Goal: Task Accomplishment & Management: Manage account settings

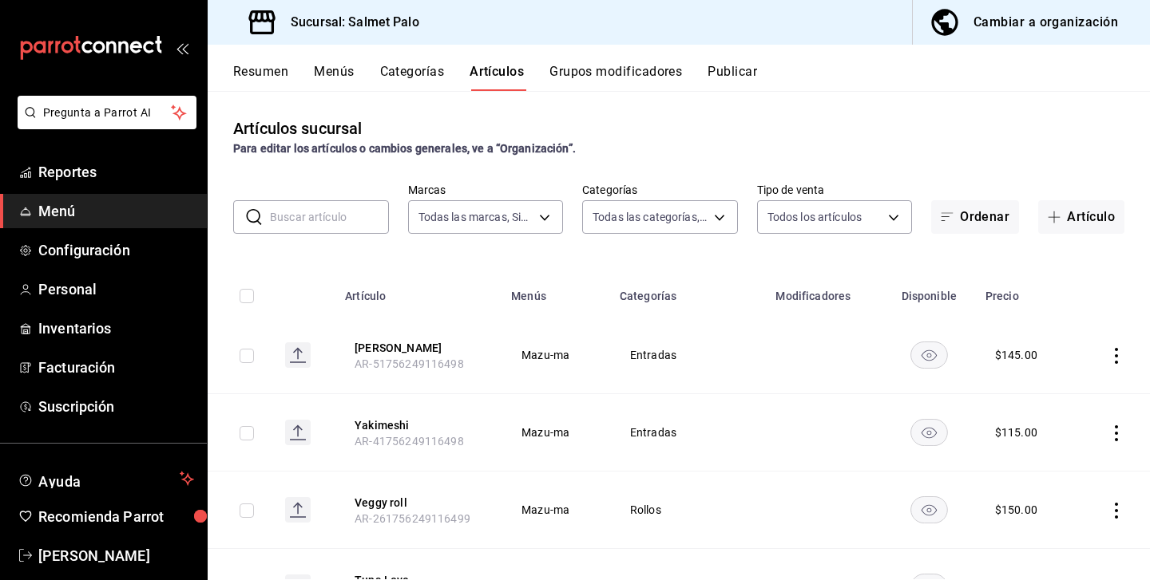
click at [341, 65] on button "Menús" at bounding box center [334, 77] width 40 height 27
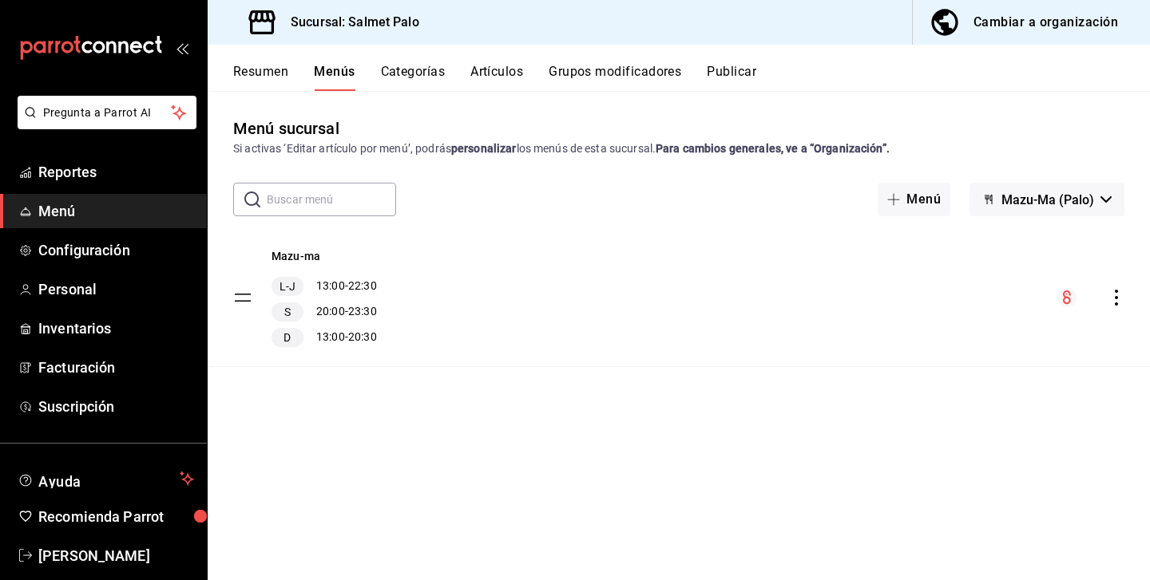
click at [430, 76] on button "Categorías" at bounding box center [413, 77] width 65 height 27
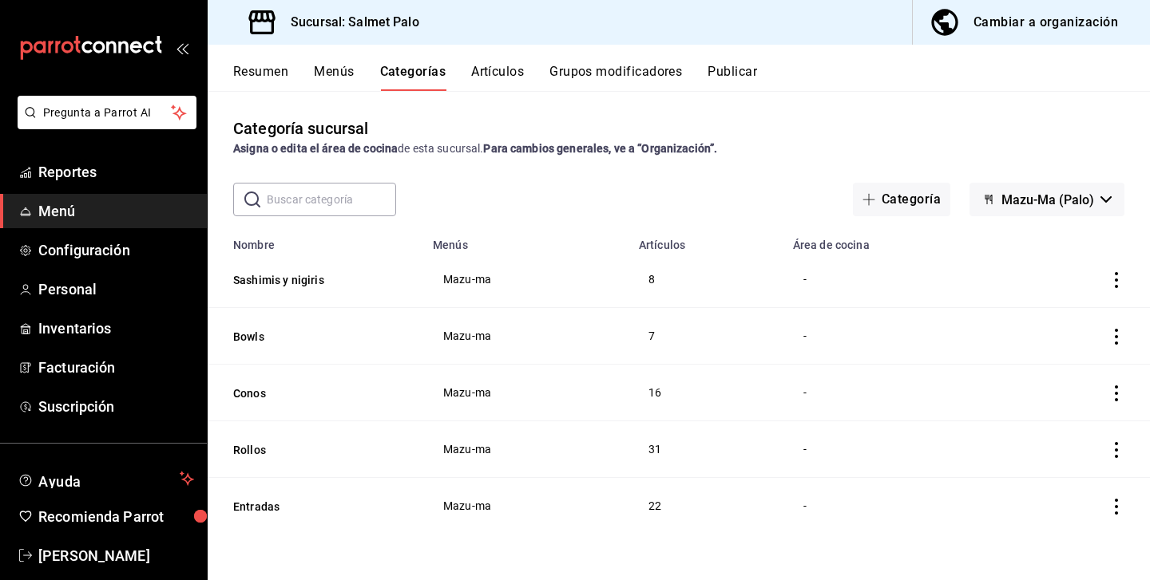
click at [1115, 282] on icon "actions" at bounding box center [1116, 280] width 16 height 16
click at [1046, 315] on div at bounding box center [1033, 317] width 29 height 19
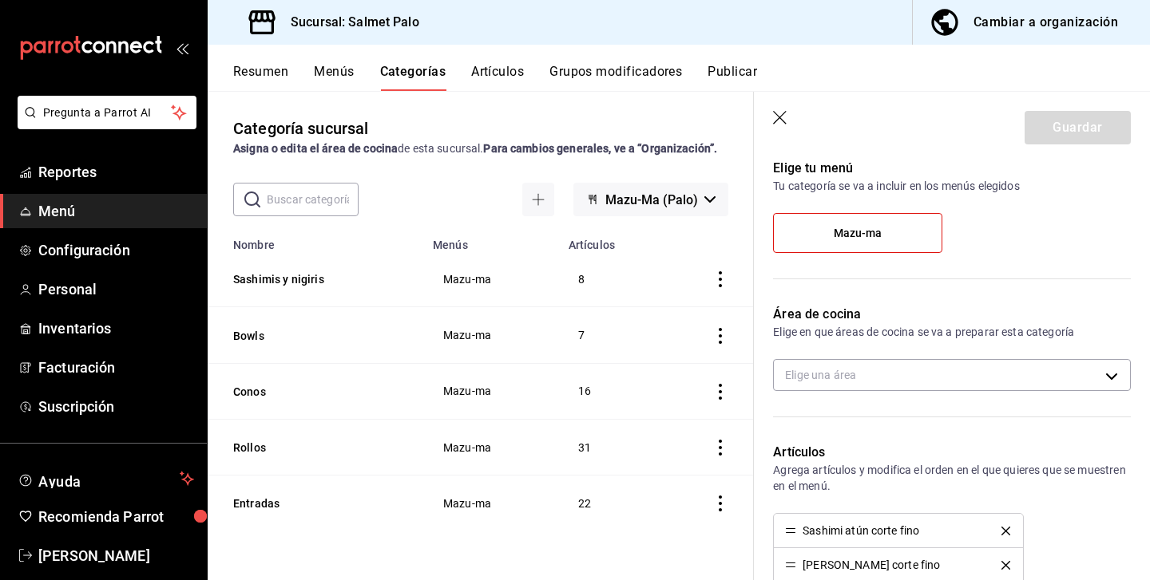
scroll to position [125, 0]
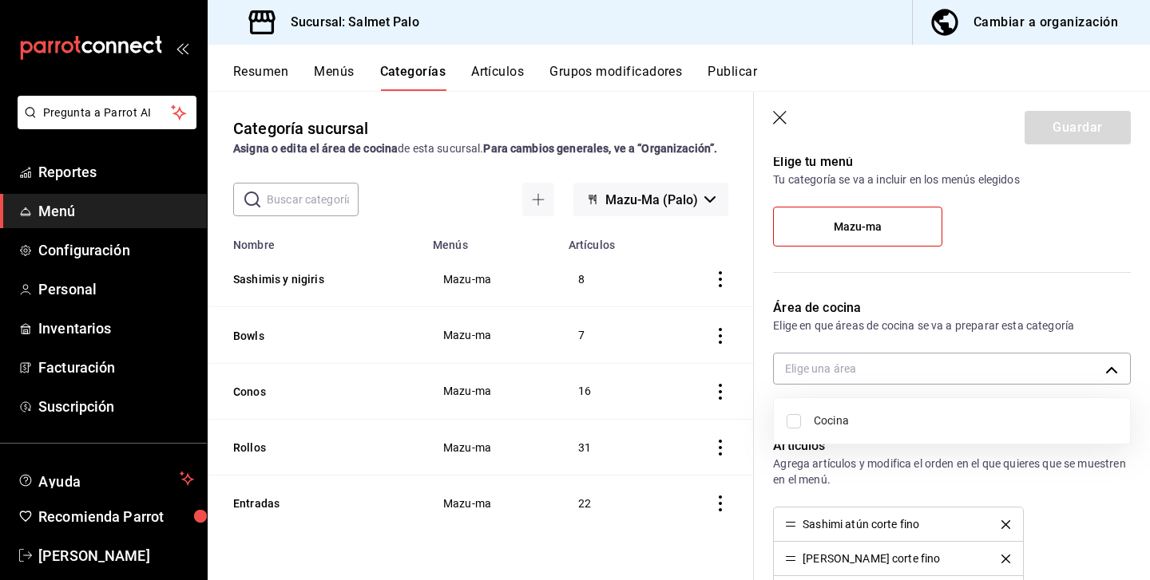
click at [856, 360] on body "Pregunta a Parrot AI Reportes Menú Configuración Personal Inventarios Facturaci…" at bounding box center [575, 290] width 1150 height 580
click at [842, 416] on span "Cocina" at bounding box center [965, 421] width 303 height 17
type input "0daeab3e-1f91-4558-bf89-defc9de94201"
checkbox input "true"
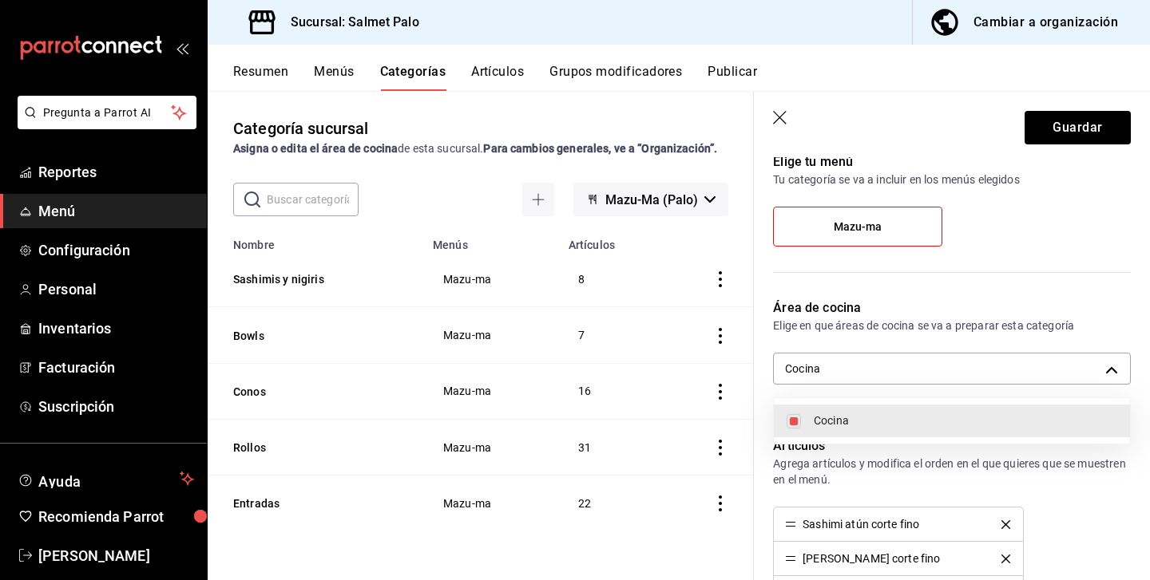
click at [845, 394] on div at bounding box center [575, 290] width 1150 height 580
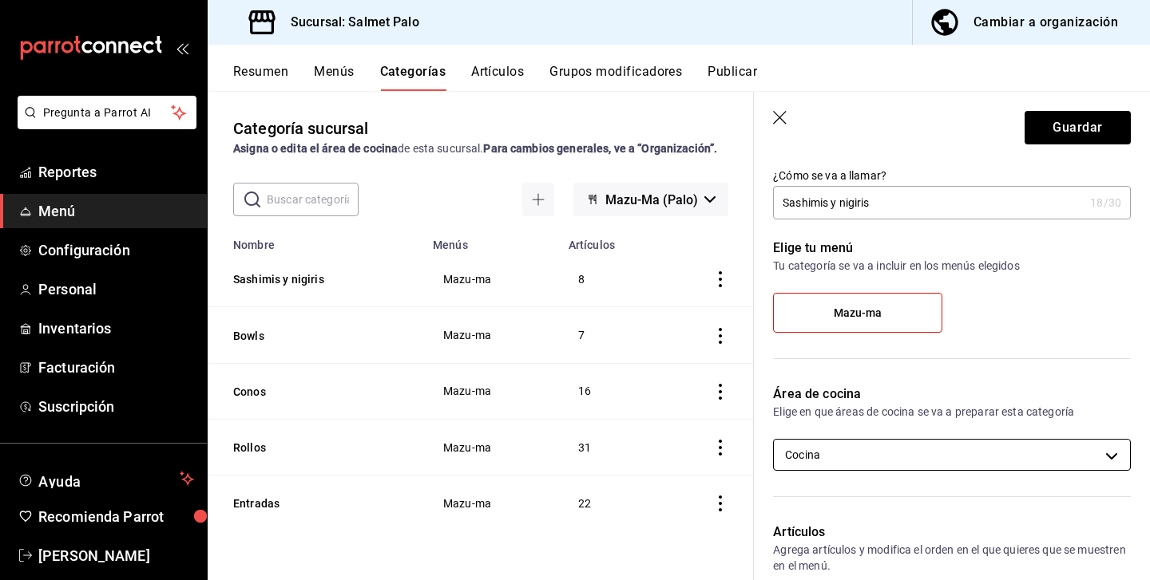
scroll to position [22, 0]
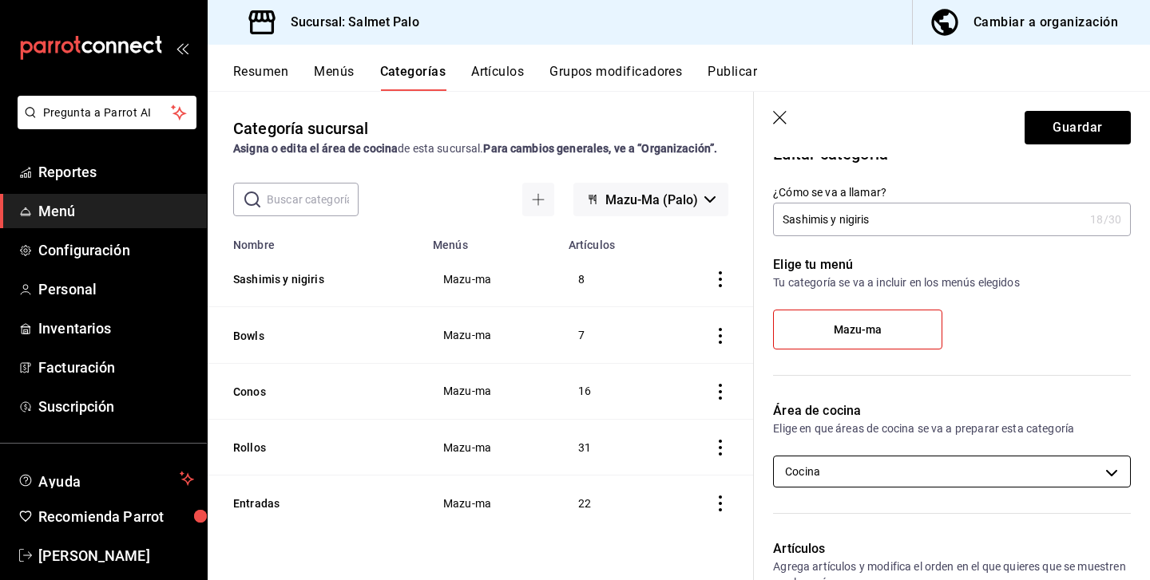
click at [923, 480] on body "Pregunta a Parrot AI Reportes Menú Configuración Personal Inventarios Facturaci…" at bounding box center [575, 290] width 1150 height 580
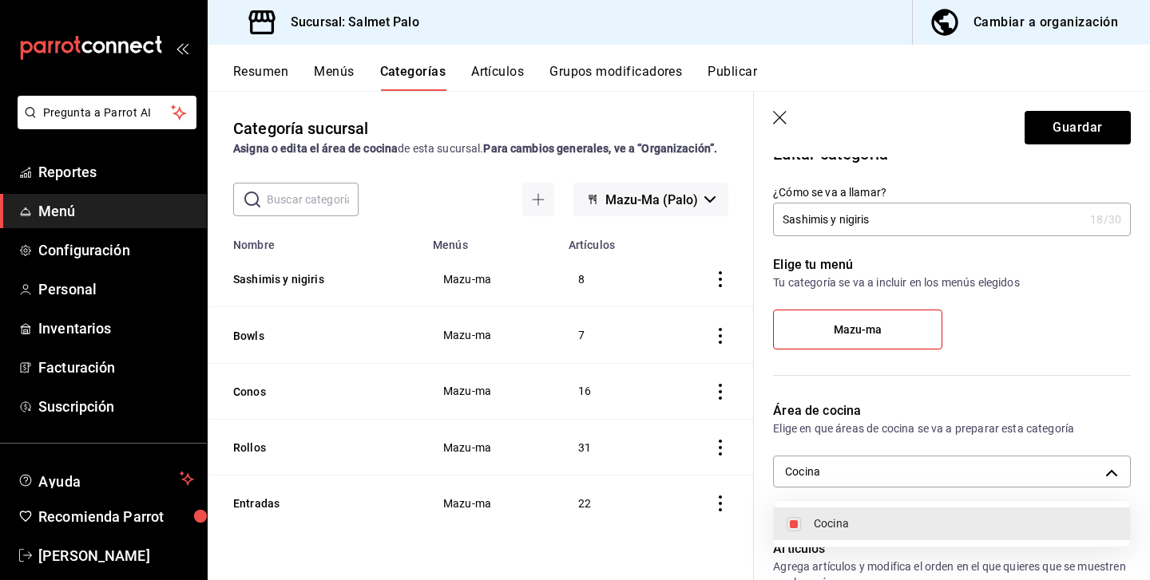
click at [923, 478] on div at bounding box center [575, 290] width 1150 height 580
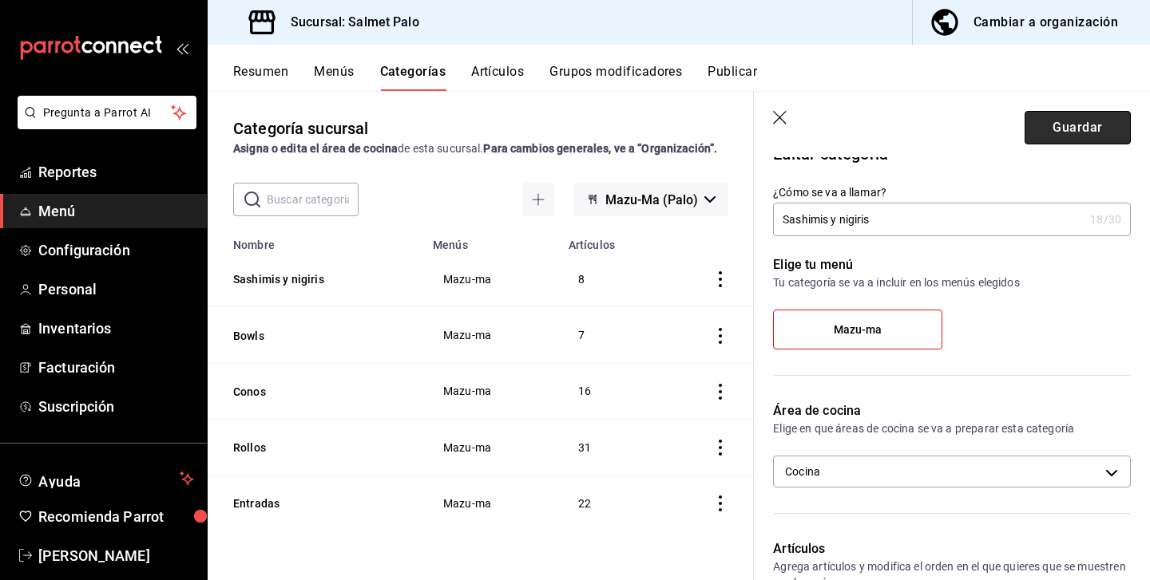
click at [1091, 121] on button "Guardar" at bounding box center [1077, 128] width 106 height 34
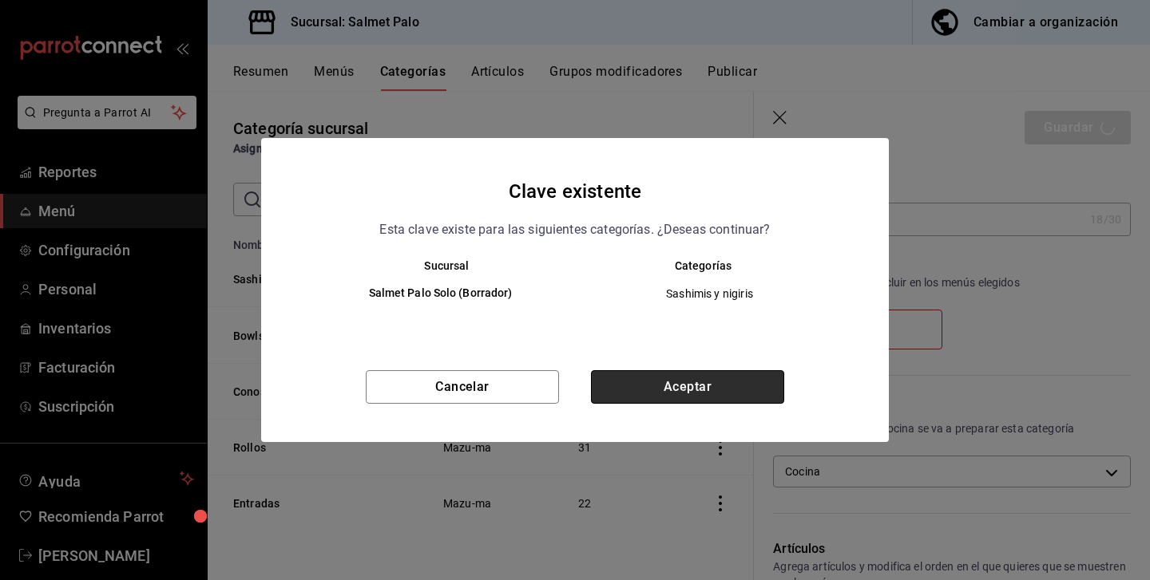
click at [683, 381] on button "Aceptar" at bounding box center [687, 387] width 193 height 34
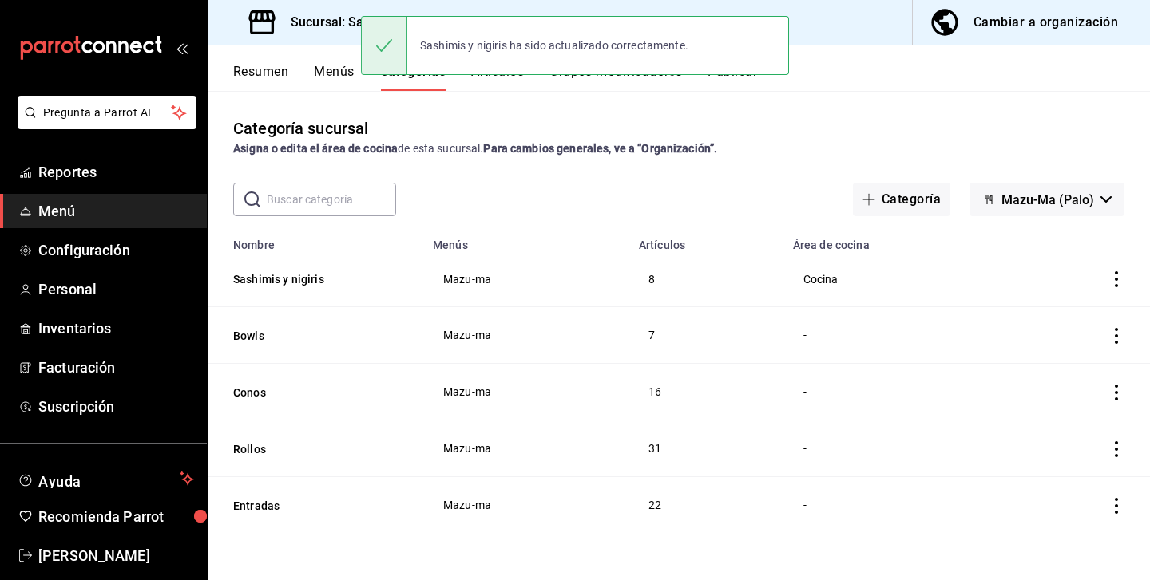
click at [1119, 337] on icon "actions" at bounding box center [1116, 336] width 16 height 16
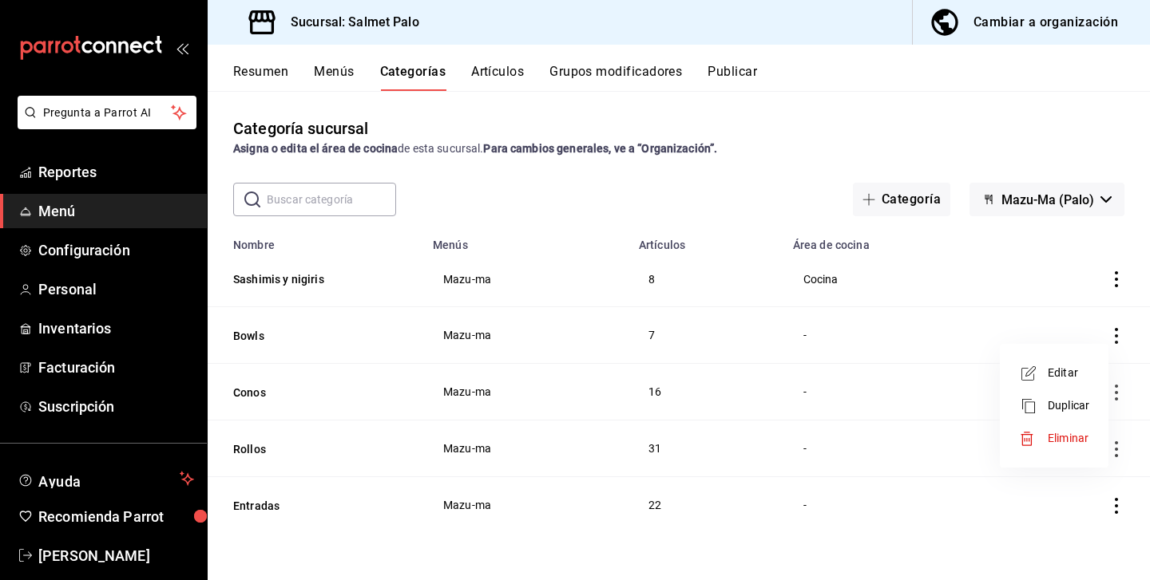
click at [1053, 373] on span "Editar" at bounding box center [1069, 373] width 42 height 17
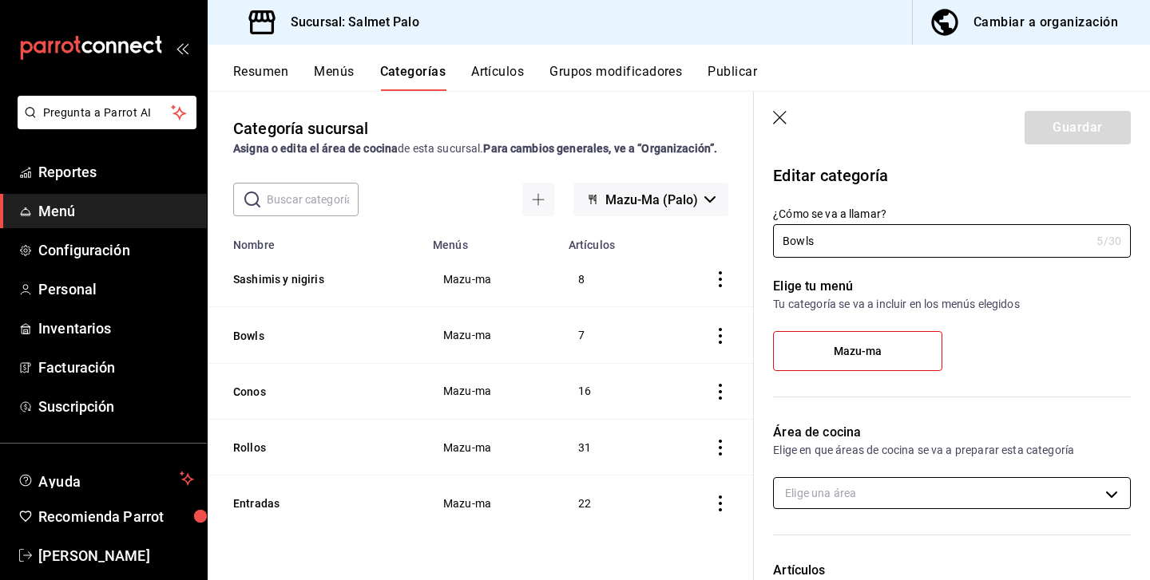
click at [933, 485] on body "Pregunta a Parrot AI Reportes Menú Configuración Personal Inventarios Facturaci…" at bounding box center [575, 290] width 1150 height 580
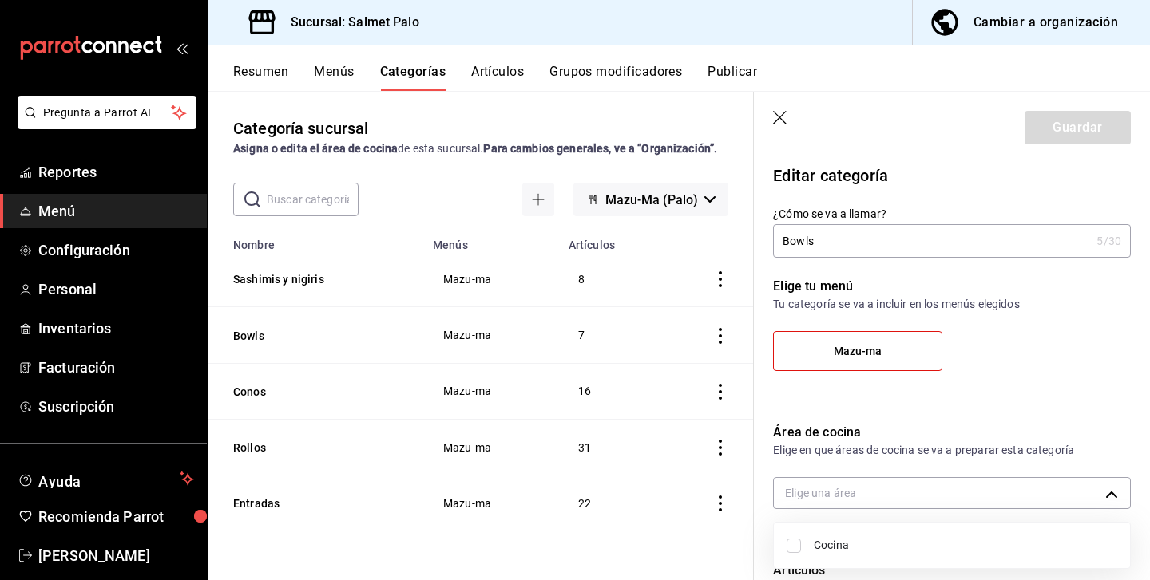
click at [859, 542] on span "Cocina" at bounding box center [965, 545] width 303 height 17
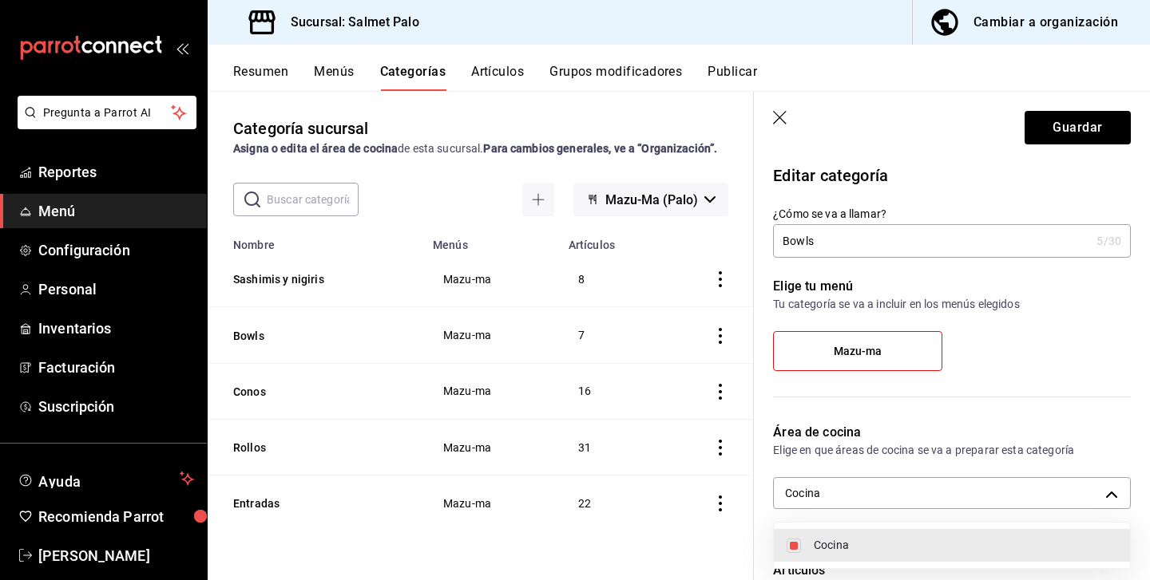
type input "0daeab3e-1f91-4558-bf89-defc9de94201"
checkbox input "true"
click at [1053, 120] on div at bounding box center [575, 290] width 1150 height 580
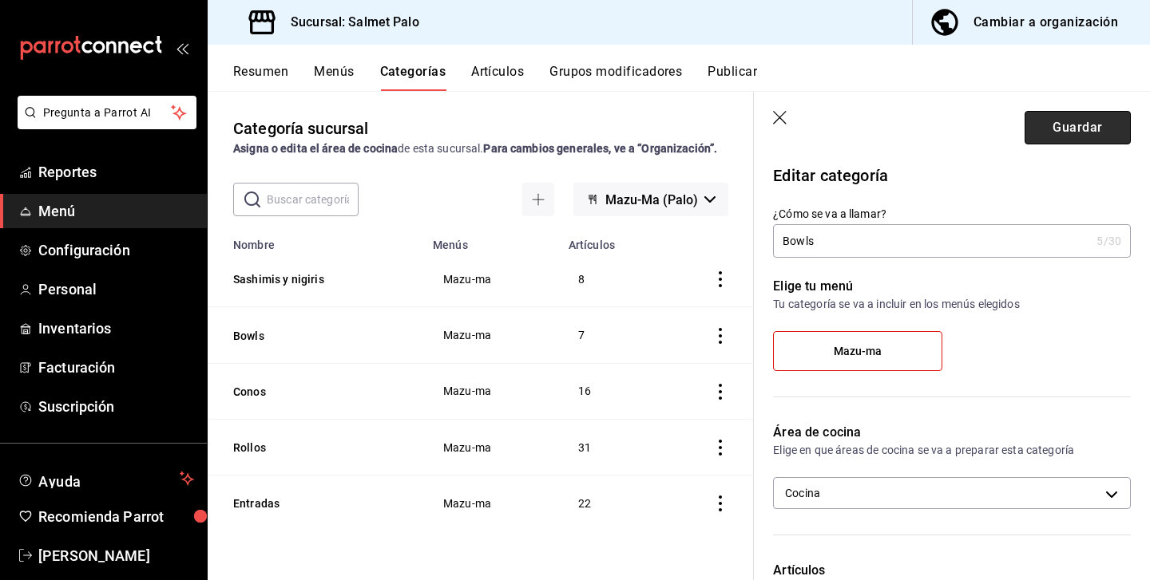
click at [1094, 129] on button "Guardar" at bounding box center [1077, 128] width 106 height 34
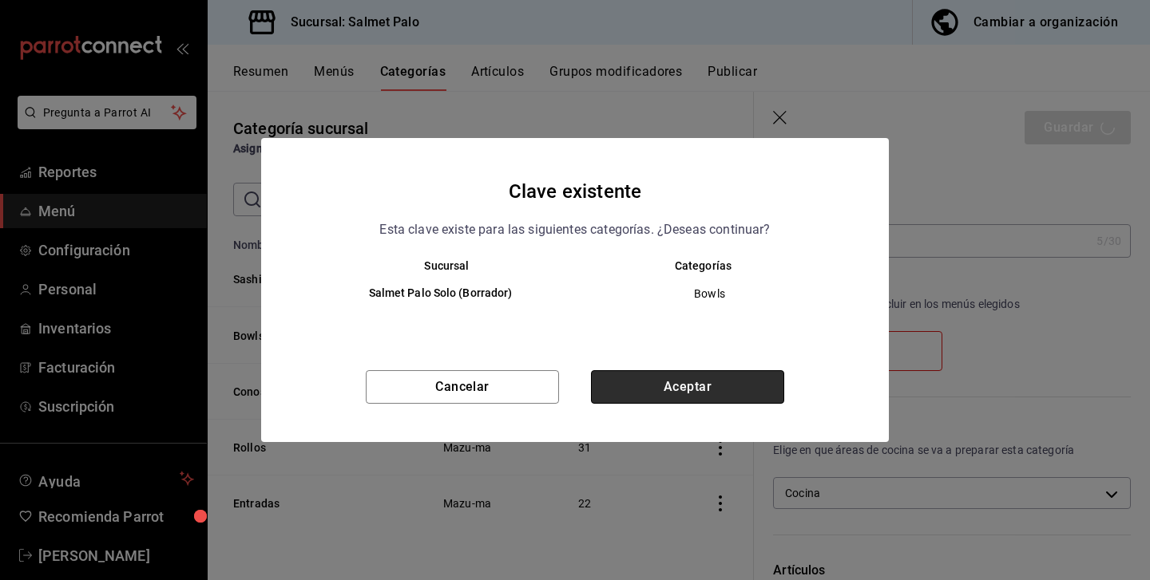
click at [668, 379] on button "Aceptar" at bounding box center [687, 387] width 193 height 34
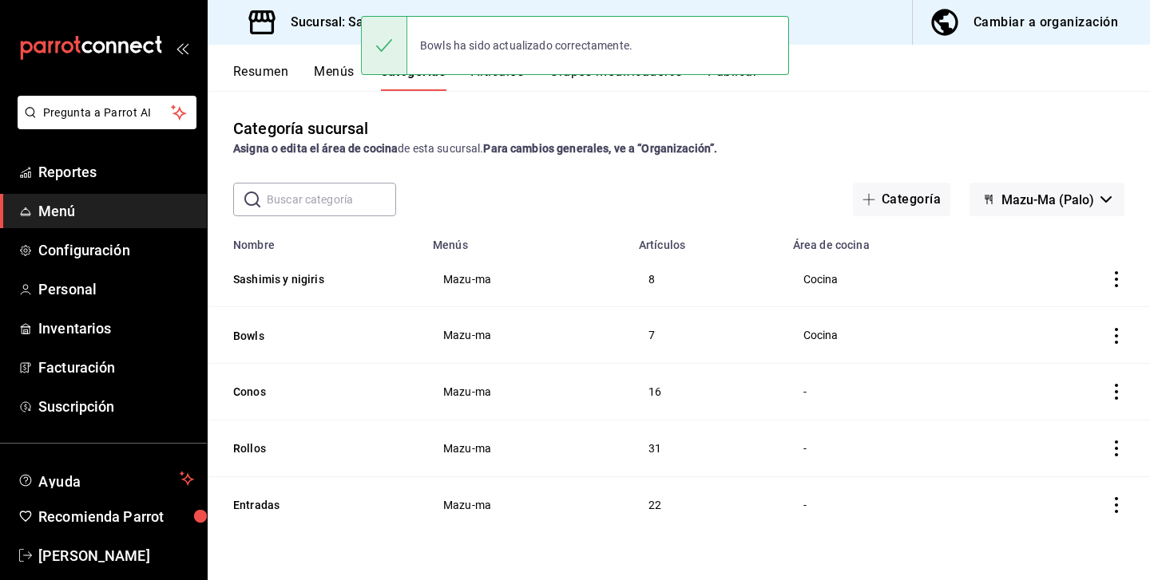
click at [1120, 387] on icon "actions" at bounding box center [1116, 392] width 16 height 16
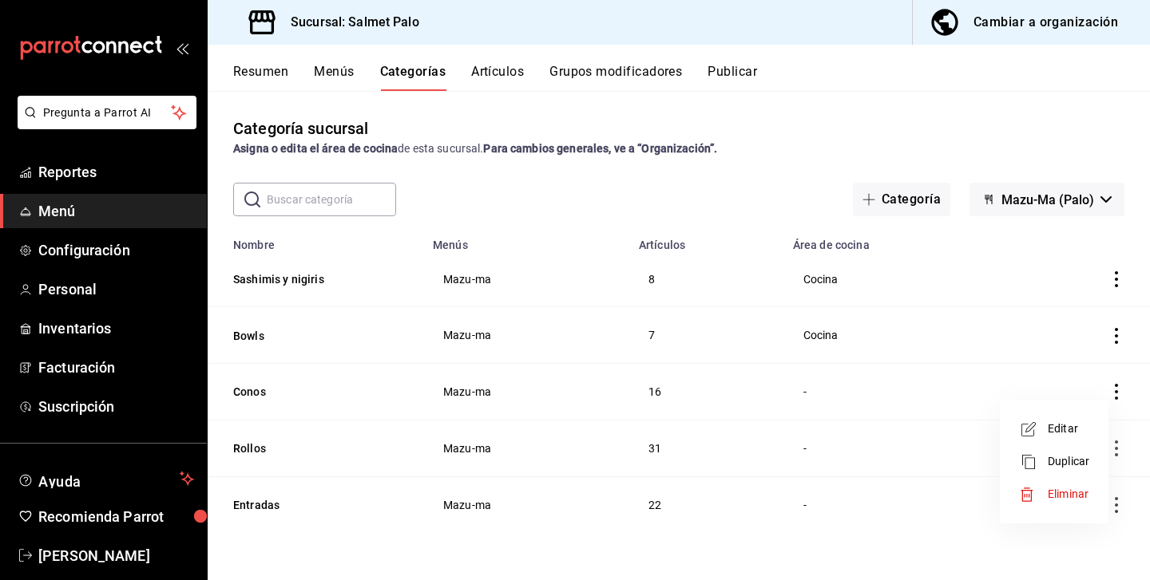
click at [1038, 435] on div at bounding box center [1033, 429] width 29 height 19
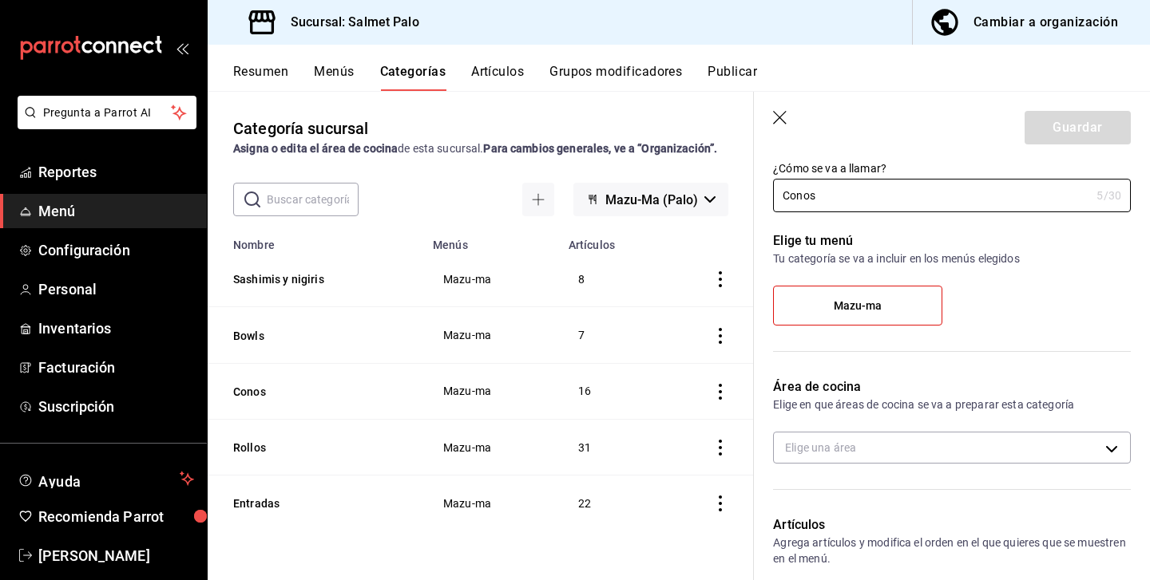
scroll to position [61, 0]
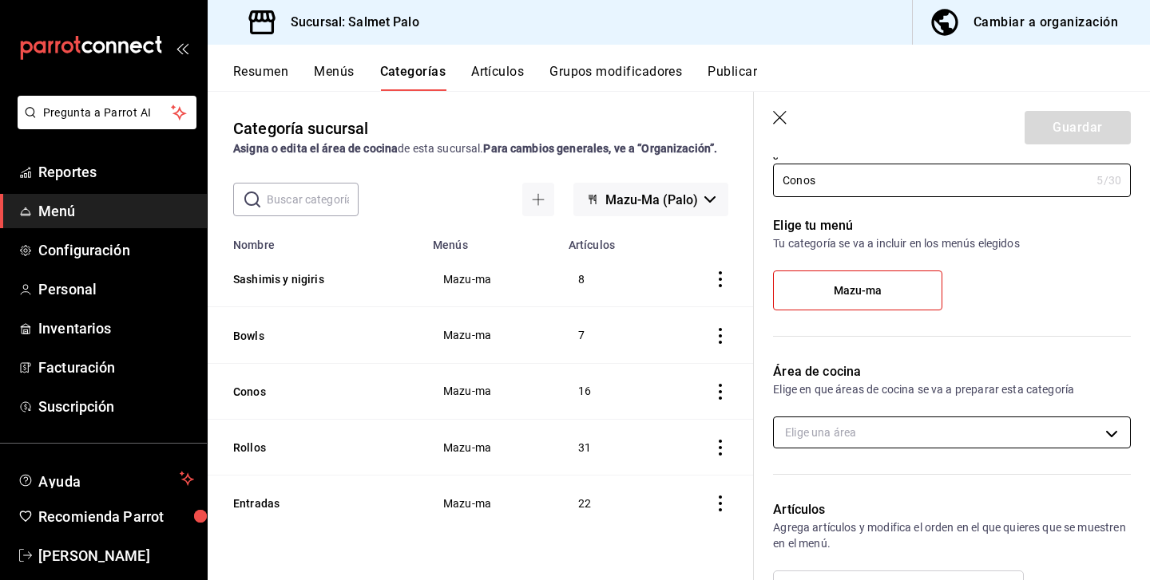
click at [1020, 424] on body "Pregunta a Parrot AI Reportes Menú Configuración Personal Inventarios Facturaci…" at bounding box center [575, 290] width 1150 height 580
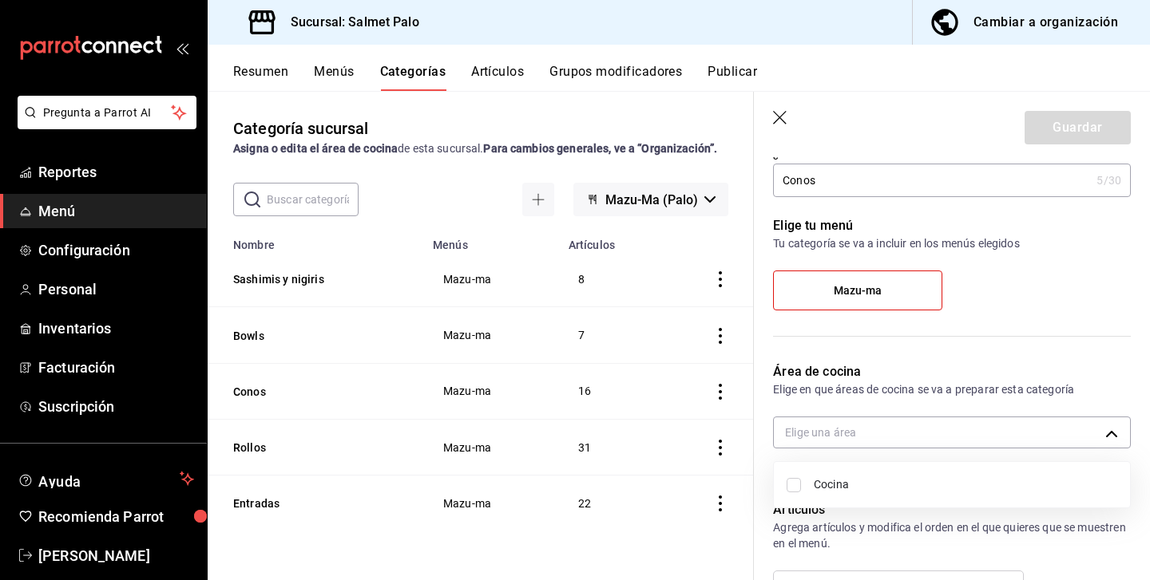
click at [890, 496] on li "Cocina" at bounding box center [952, 485] width 356 height 33
type input "0daeab3e-1f91-4558-bf89-defc9de94201"
checkbox input "true"
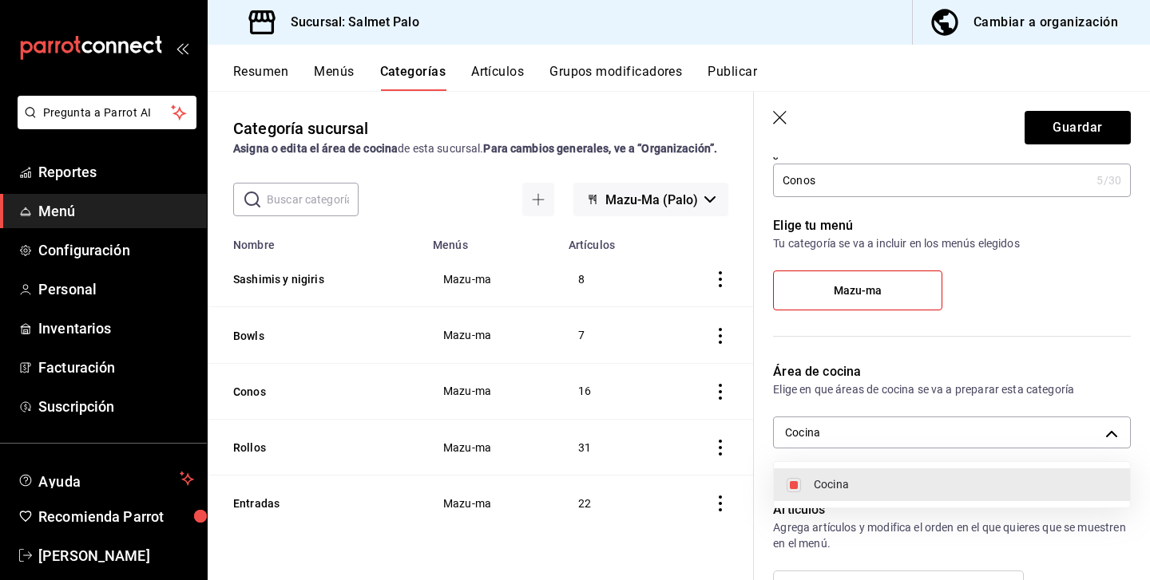
click at [1069, 126] on div at bounding box center [575, 290] width 1150 height 580
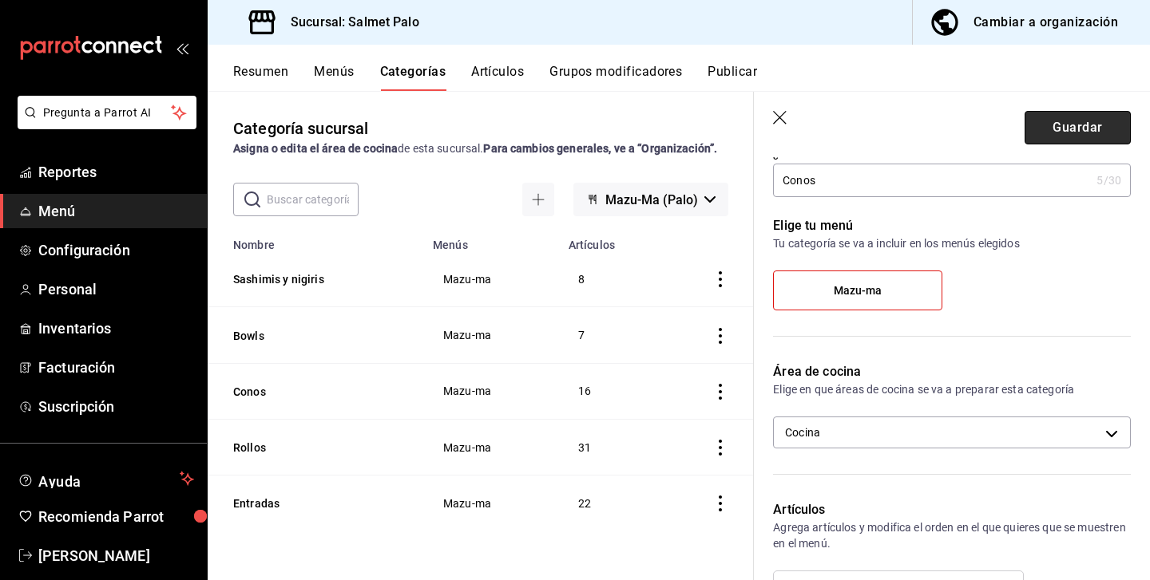
click at [1032, 125] on button "Guardar" at bounding box center [1077, 128] width 106 height 34
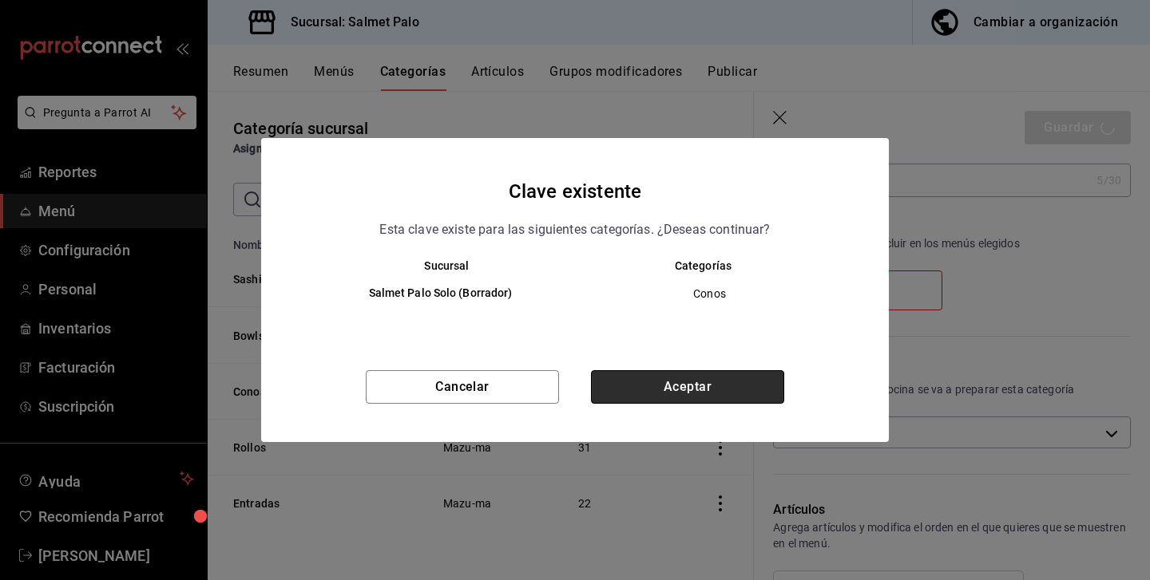
click at [698, 378] on button "Aceptar" at bounding box center [687, 387] width 193 height 34
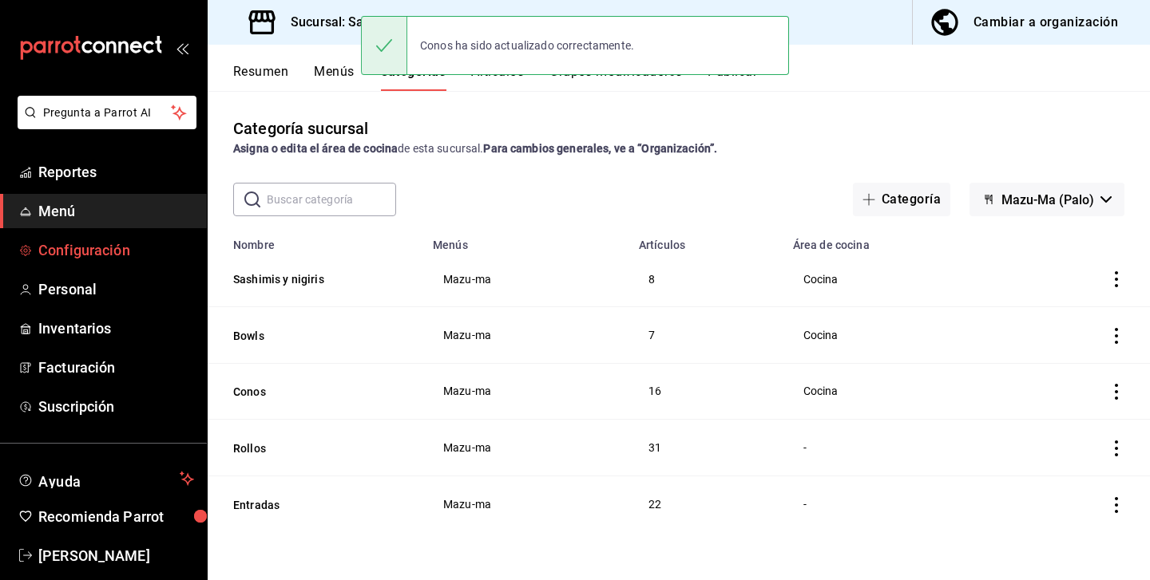
click at [86, 267] on link "Configuración" at bounding box center [103, 250] width 207 height 34
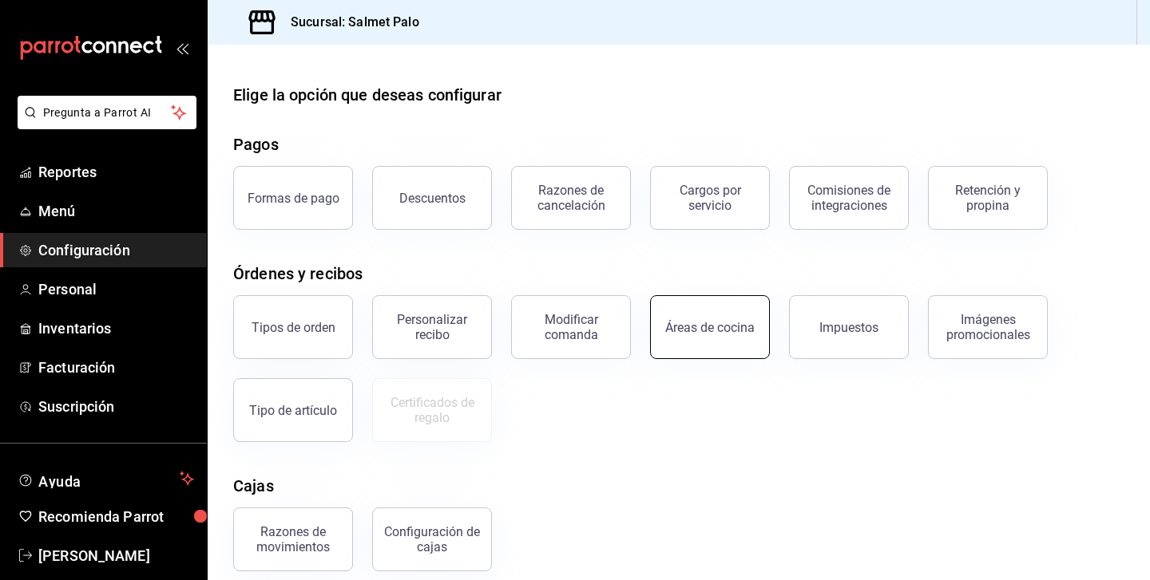
click at [749, 323] on div "Áreas de cocina" at bounding box center [709, 327] width 89 height 15
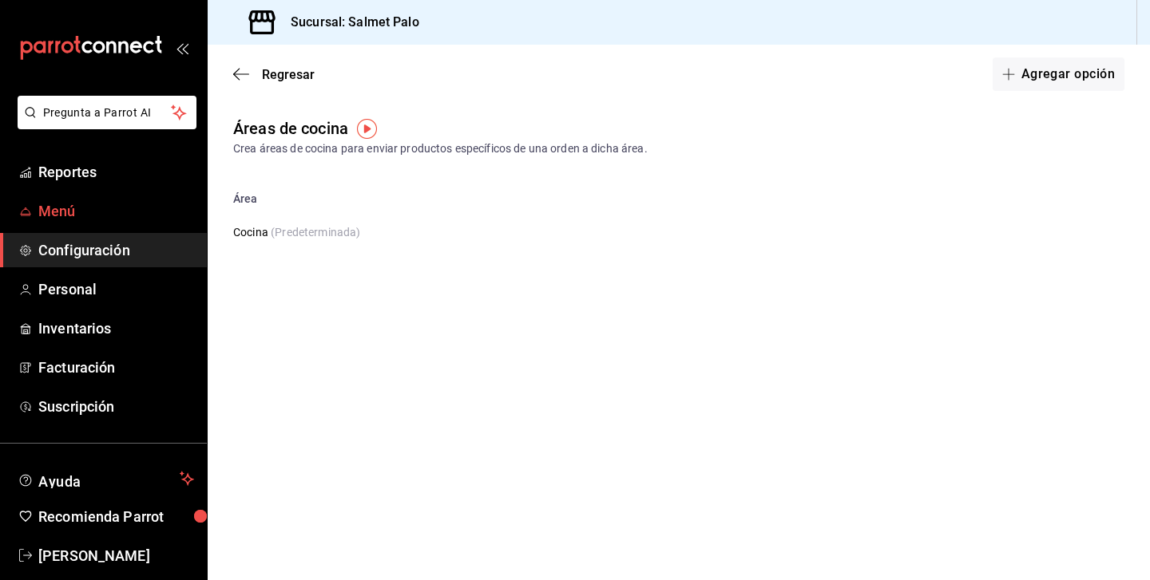
click at [80, 208] on span "Menú" at bounding box center [116, 211] width 156 height 22
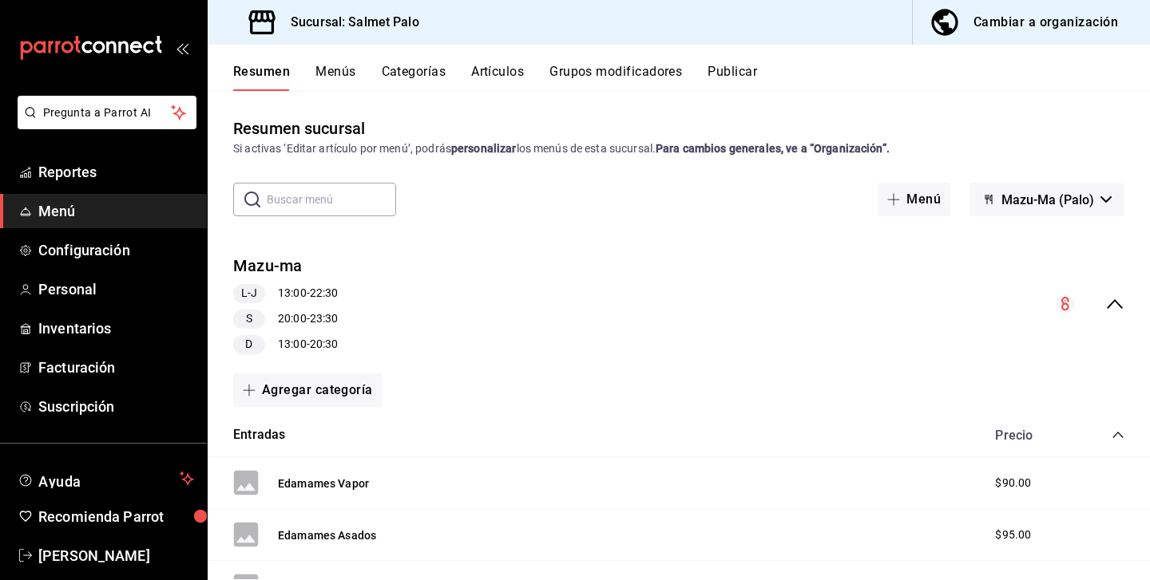
click at [504, 78] on button "Artículos" at bounding box center [497, 77] width 53 height 27
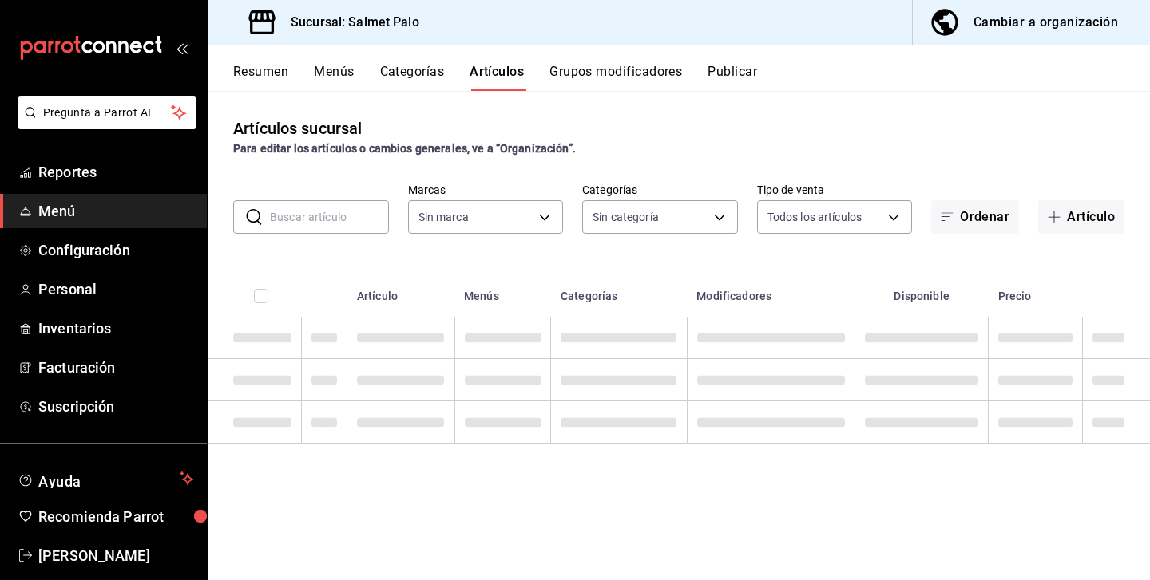
type input "91822997-6511-487a-b58c-8897a46e9bc4,bcaf95bc-d9c1-438b-979f-19bd0f306f78"
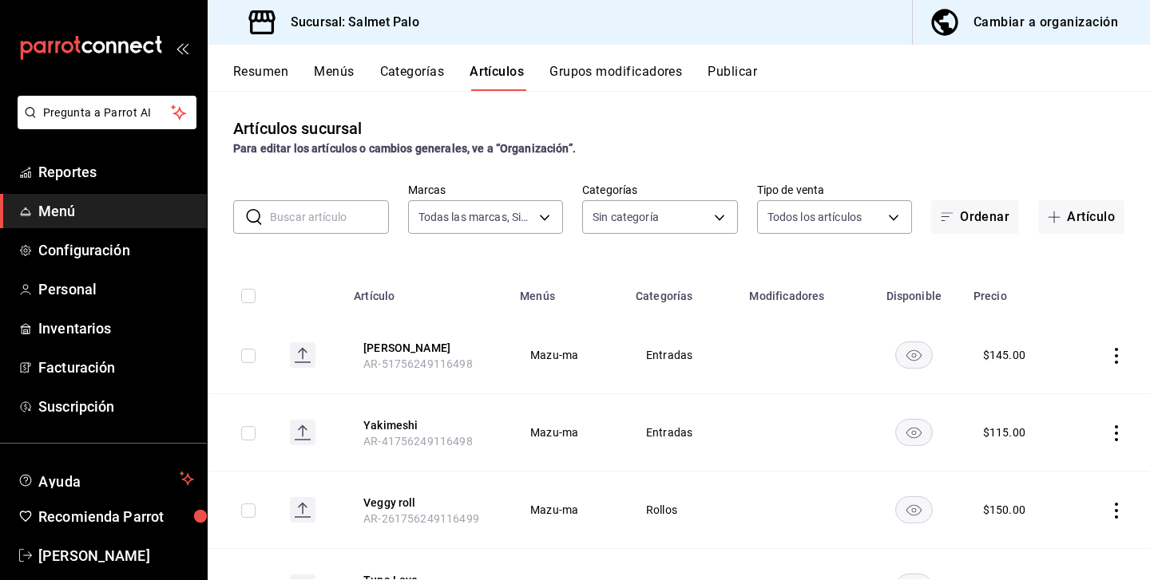
type input "5ce41efa-3da9-4142-a109-4cabeb41dd5b,8a476554-367f-4cd7-b05e-2859d59a4ff3,5b328…"
click at [437, 71] on button "Categorías" at bounding box center [412, 77] width 65 height 27
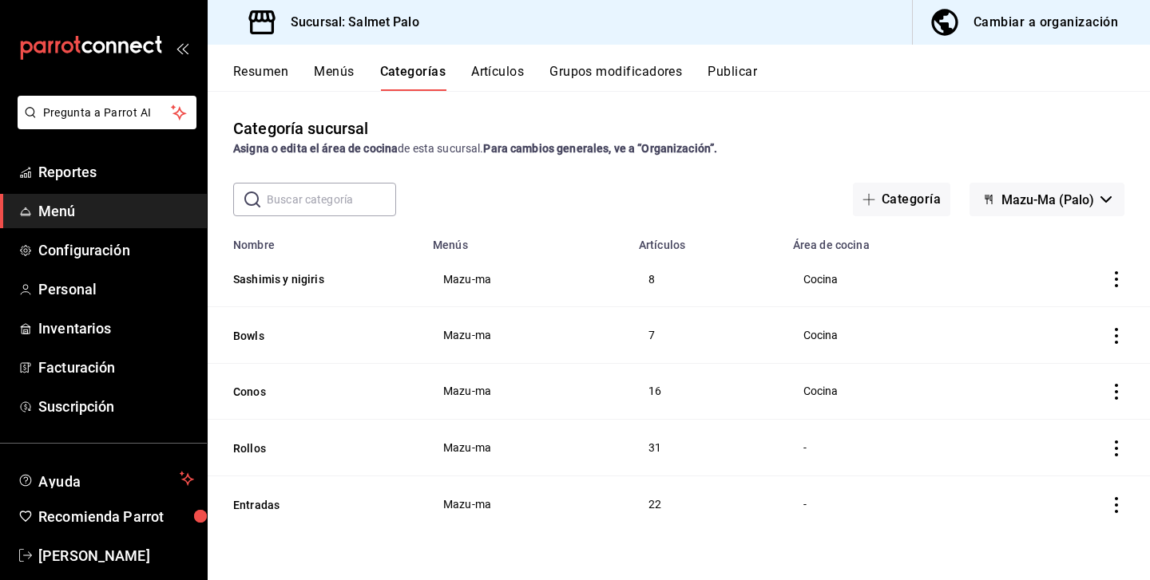
click at [1119, 452] on icon "actions" at bounding box center [1116, 449] width 16 height 16
click at [1048, 469] on span "Editar" at bounding box center [1069, 473] width 42 height 17
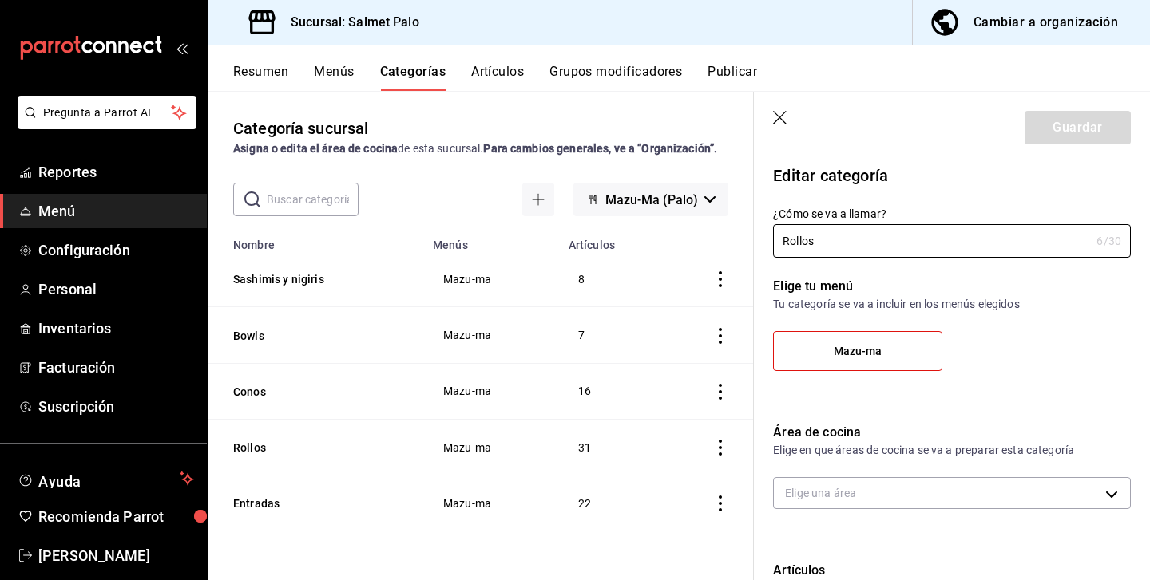
scroll to position [122, 0]
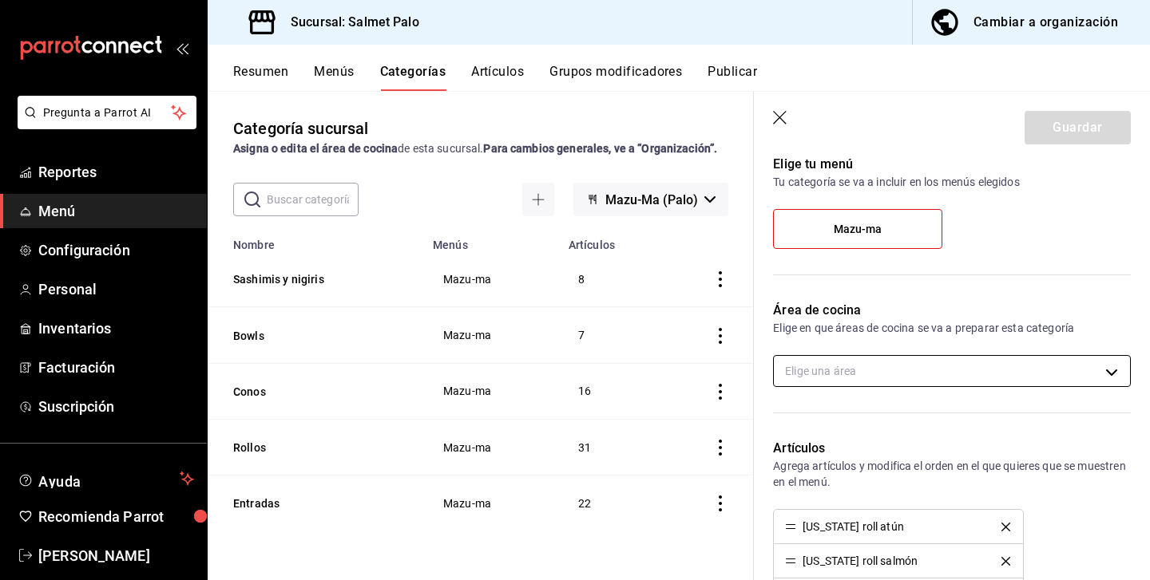
click at [1079, 384] on body "Pregunta a Parrot AI Reportes Menú Configuración Personal Inventarios Facturaci…" at bounding box center [575, 290] width 1150 height 580
click at [973, 433] on li "Cocina" at bounding box center [952, 423] width 356 height 33
type input "0daeab3e-1f91-4558-bf89-defc9de94201"
checkbox input "true"
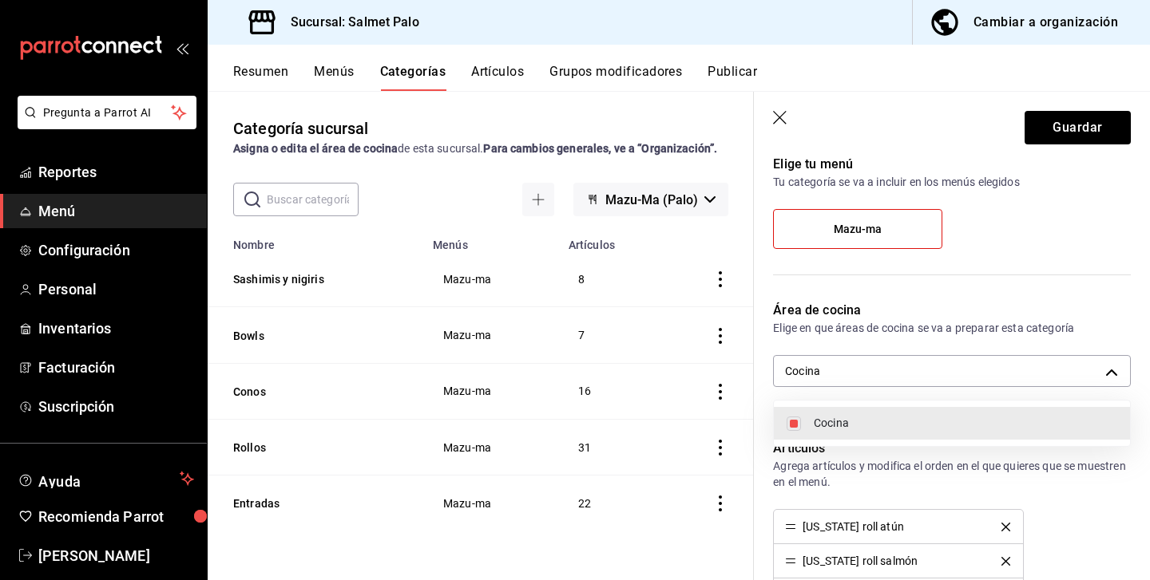
click at [1062, 126] on div at bounding box center [575, 290] width 1150 height 580
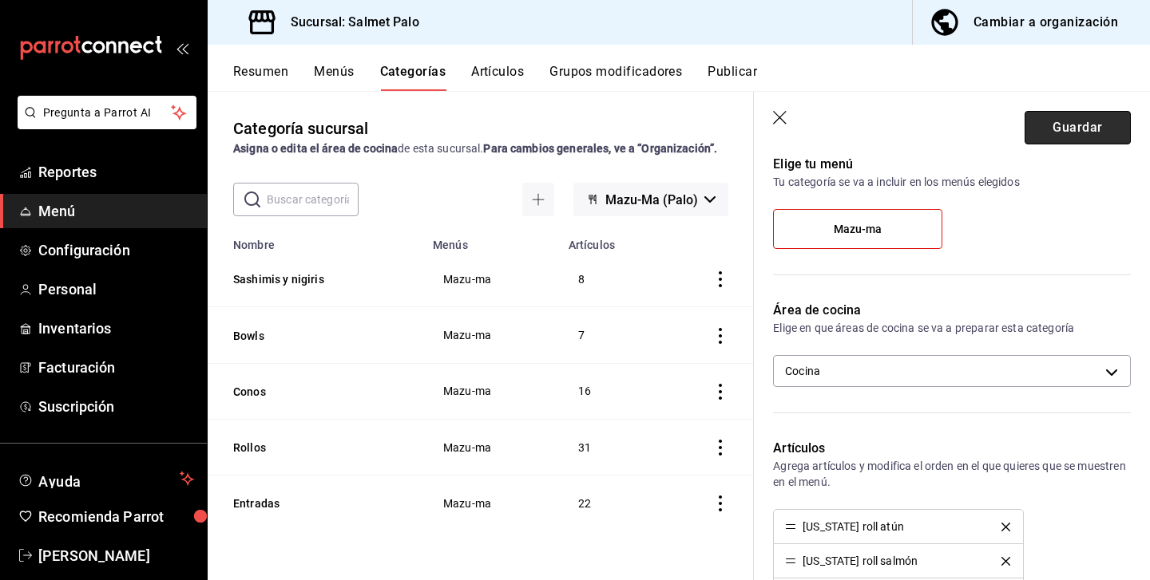
click at [1052, 132] on button "Guardar" at bounding box center [1077, 128] width 106 height 34
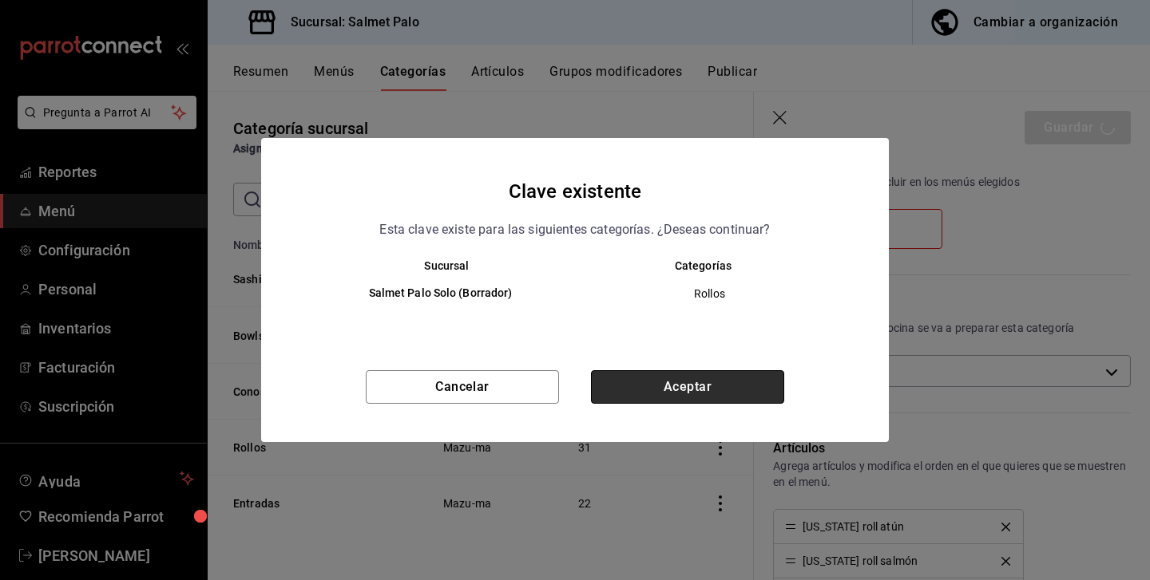
click at [714, 383] on button "Aceptar" at bounding box center [687, 387] width 193 height 34
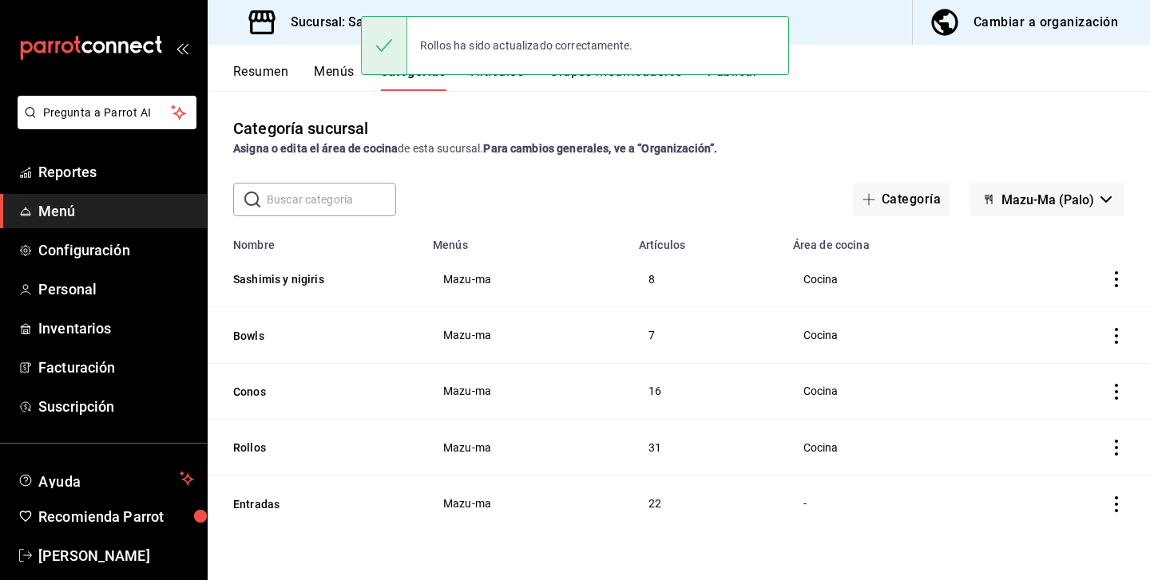
click at [1117, 503] on icon "actions" at bounding box center [1116, 505] width 16 height 16
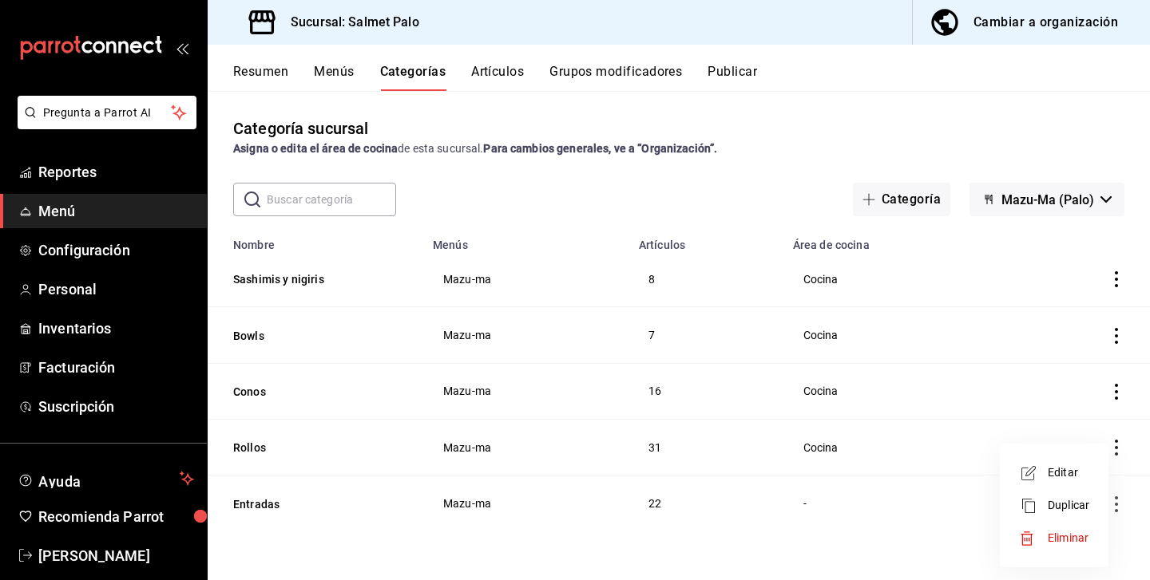
click at [1037, 477] on icon at bounding box center [1028, 473] width 19 height 19
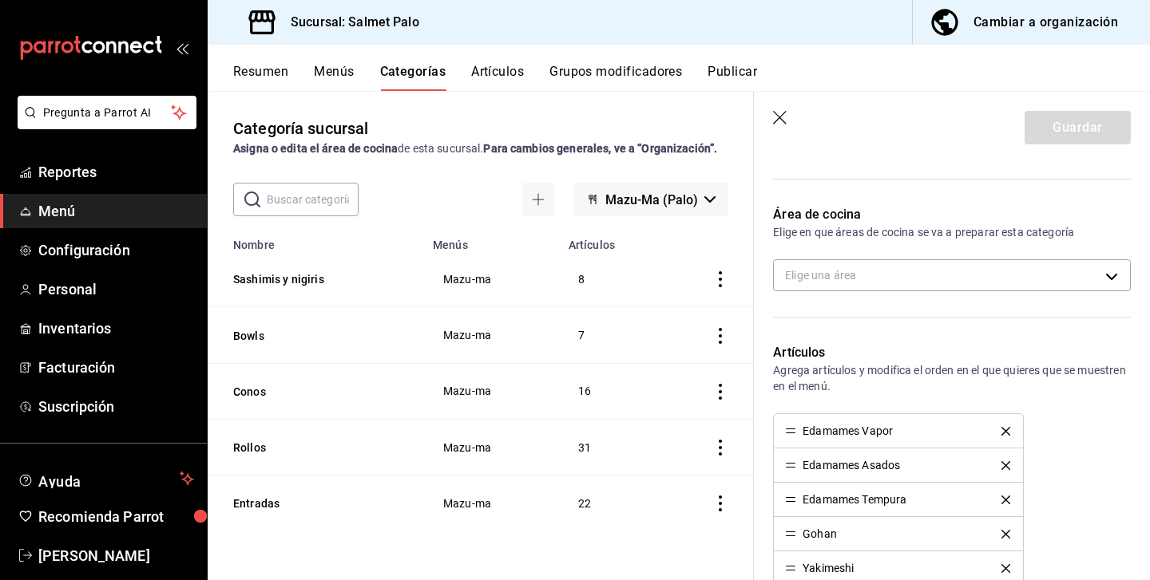
scroll to position [295, 0]
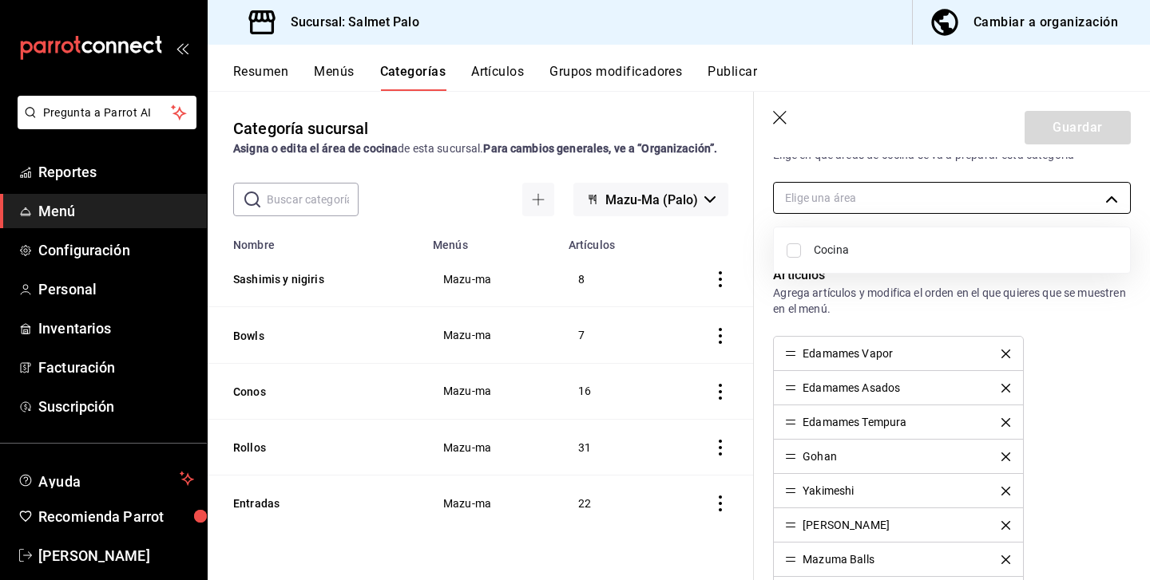
click at [909, 192] on body "Pregunta a Parrot AI Reportes Menú Configuración Personal Inventarios Facturaci…" at bounding box center [575, 290] width 1150 height 580
click at [877, 252] on span "Cocina" at bounding box center [965, 250] width 303 height 17
type input "0daeab3e-1f91-4558-bf89-defc9de94201"
checkbox input "true"
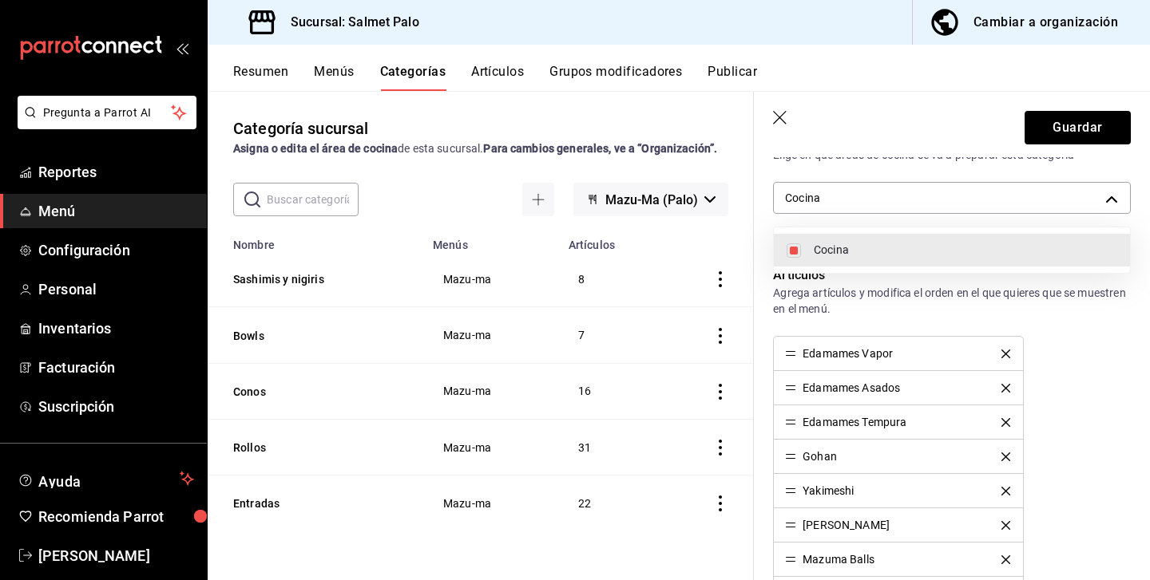
click at [1077, 137] on div at bounding box center [575, 290] width 1150 height 580
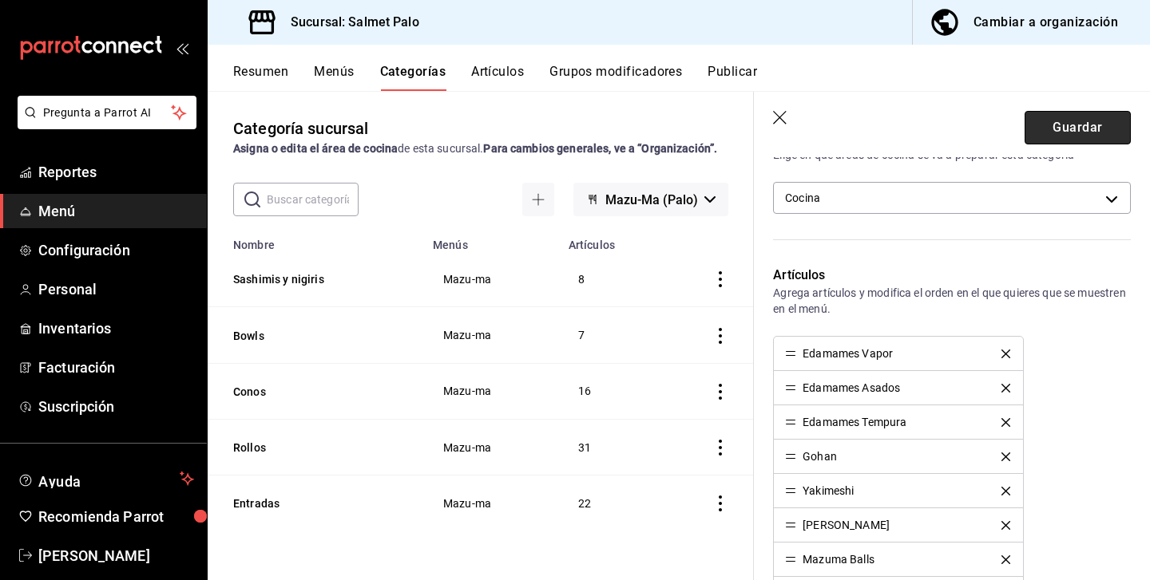
click at [1068, 134] on button "Guardar" at bounding box center [1077, 128] width 106 height 34
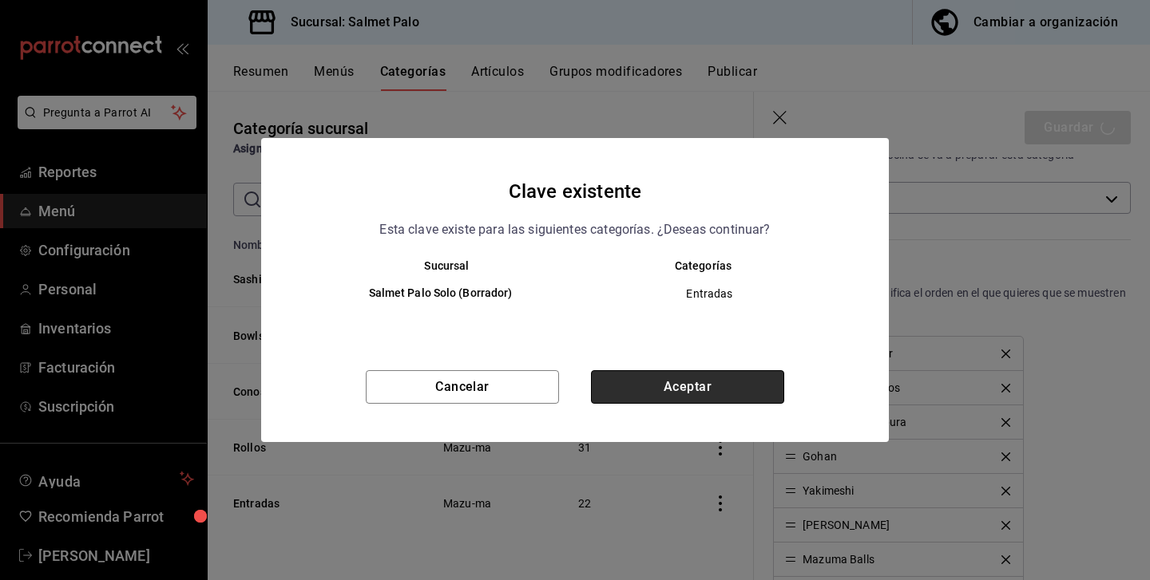
click at [670, 394] on button "Aceptar" at bounding box center [687, 387] width 193 height 34
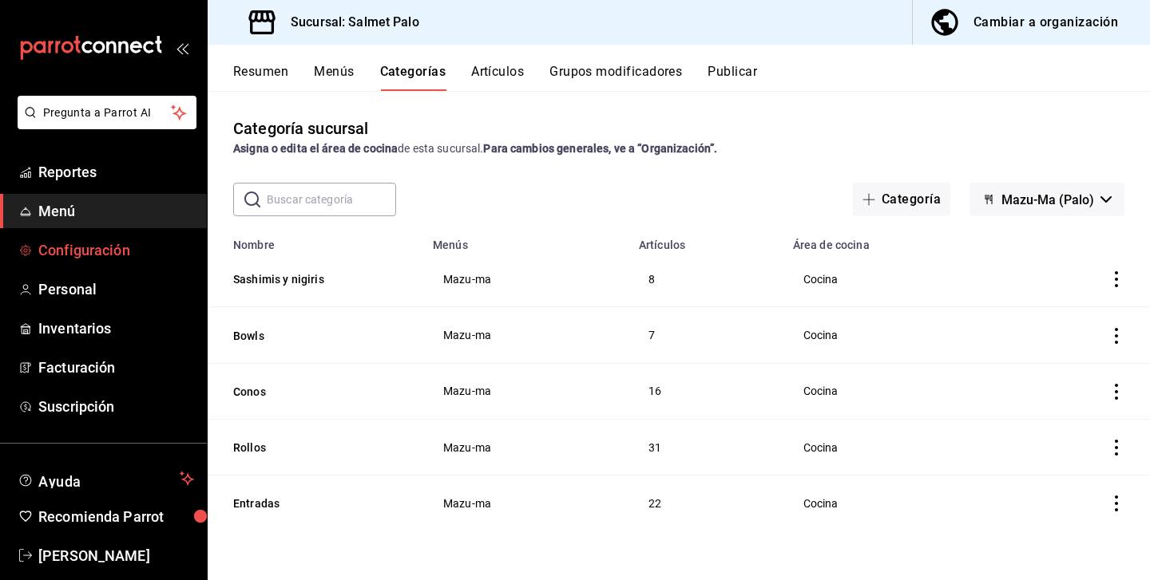
click at [62, 256] on span "Configuración" at bounding box center [116, 251] width 156 height 22
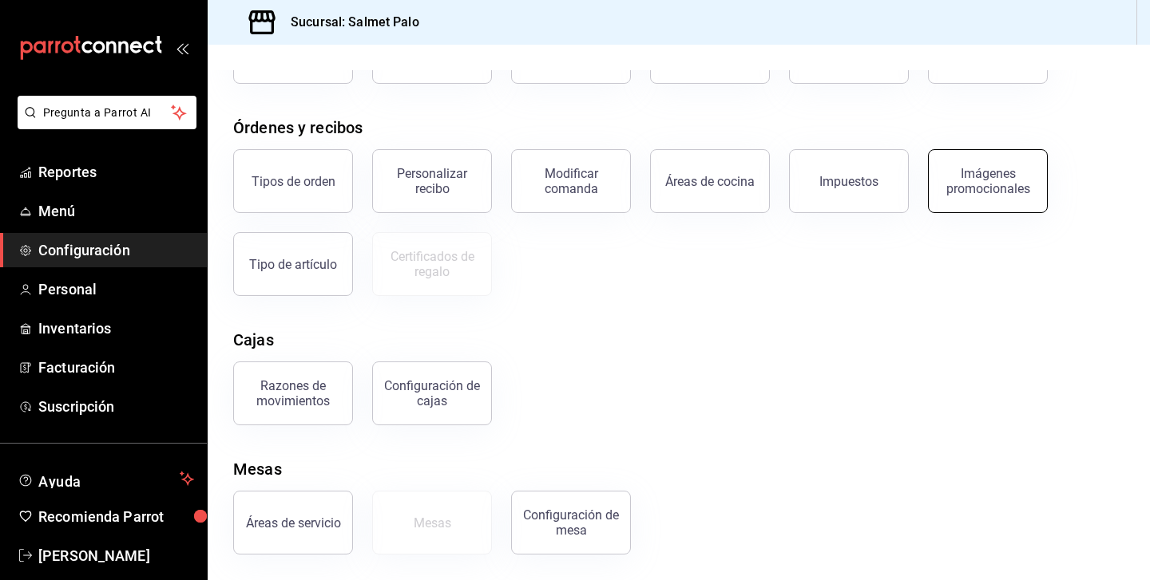
click at [1007, 196] on button "Imágenes promocionales" at bounding box center [988, 181] width 120 height 64
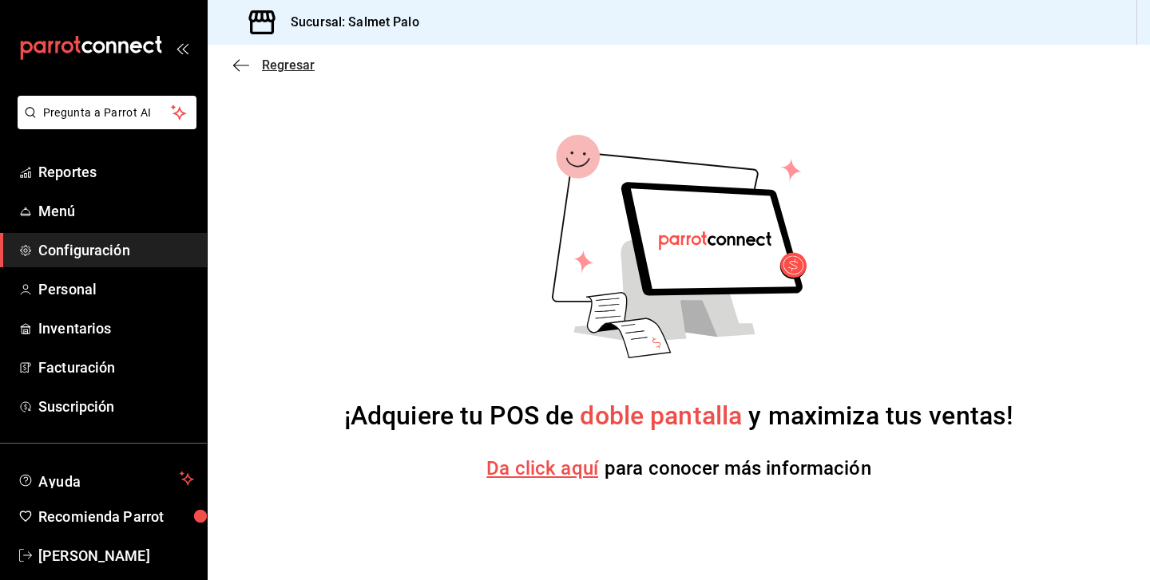
click at [240, 67] on icon "button" at bounding box center [241, 65] width 16 height 14
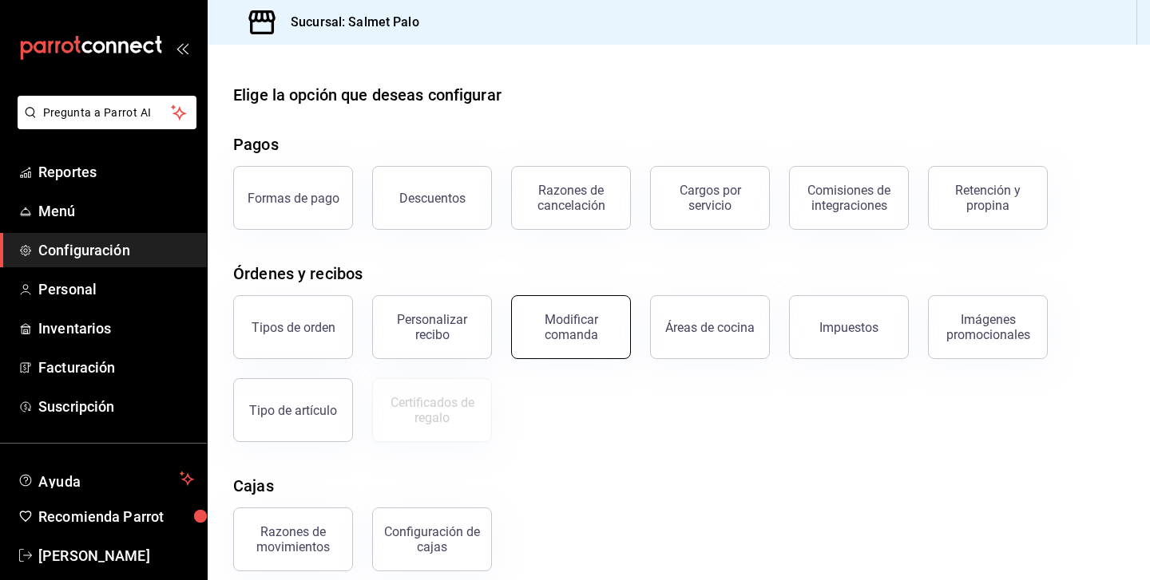
click at [576, 312] on button "Modificar comanda" at bounding box center [571, 327] width 120 height 64
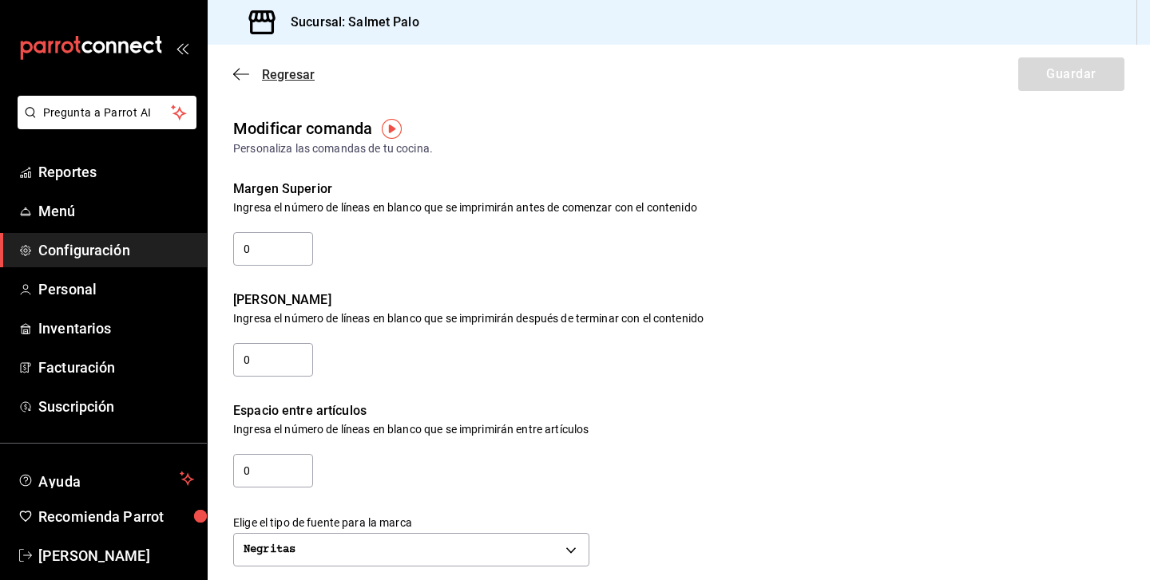
click at [252, 73] on span "Regresar" at bounding box center [273, 74] width 81 height 15
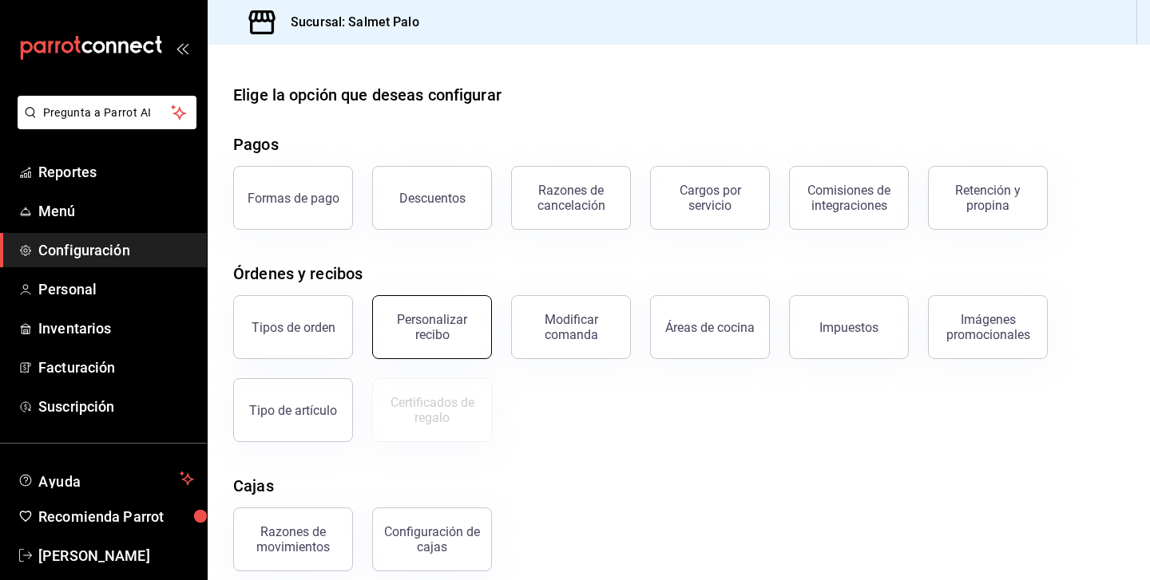
click at [437, 326] on div "Personalizar recibo" at bounding box center [431, 327] width 99 height 30
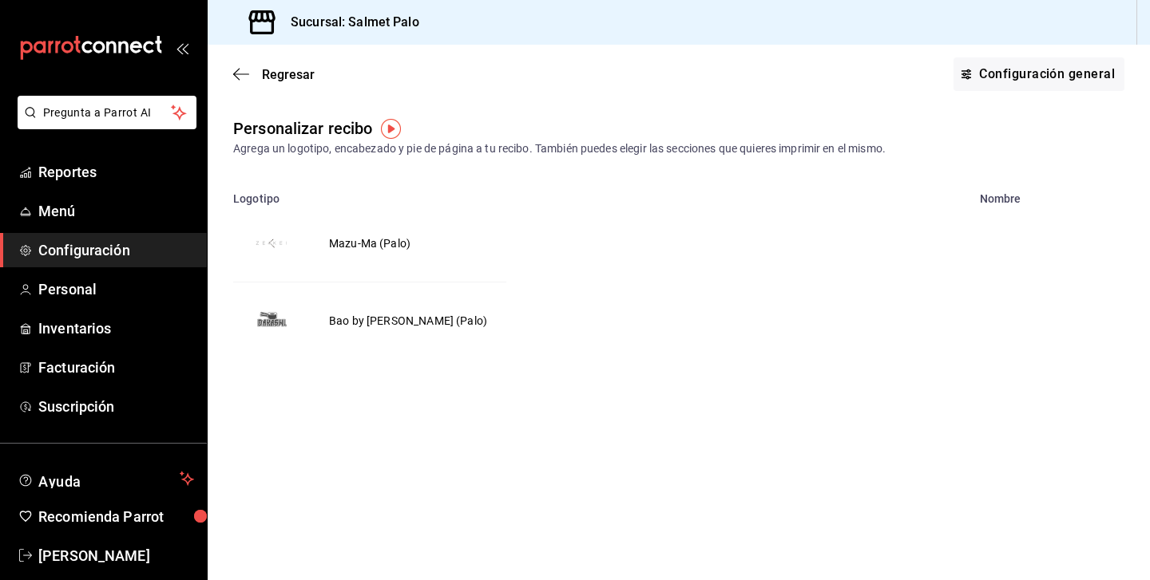
click at [276, 249] on img "voidReasonsTable" at bounding box center [271, 243] width 38 height 38
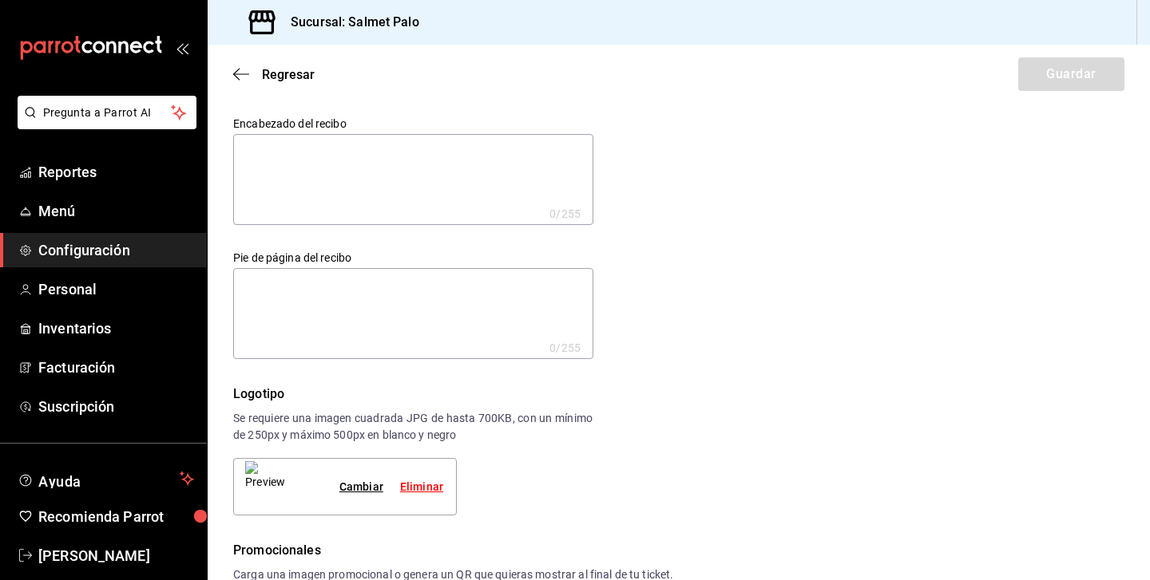
click at [279, 180] on textarea at bounding box center [413, 179] width 360 height 91
type textarea "M"
type textarea "x"
type textarea "Ma"
type textarea "x"
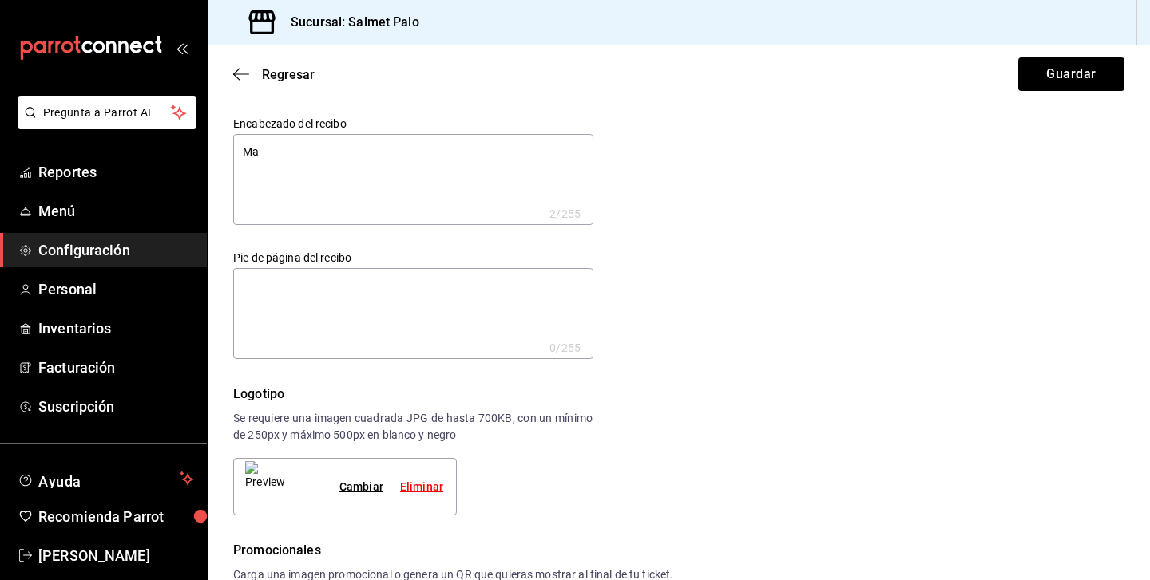
type textarea "Maz"
type textarea "x"
type textarea "Mazu"
type textarea "x"
type textarea "Mazu."
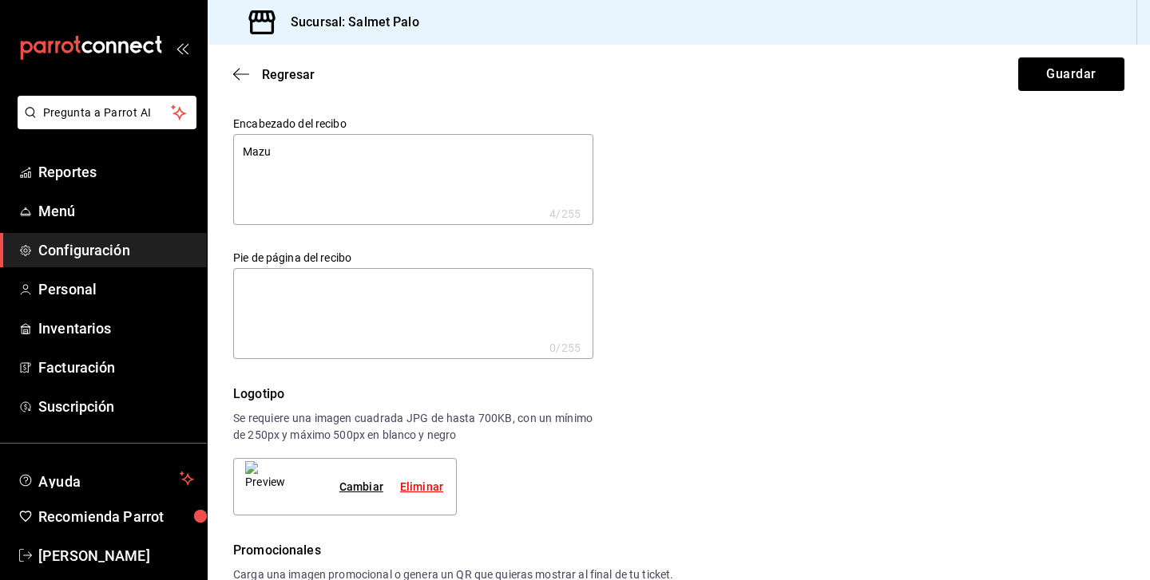
type textarea "x"
type textarea "Mazu.m"
type textarea "x"
type textarea "[DOMAIN_NAME]"
type textarea "x"
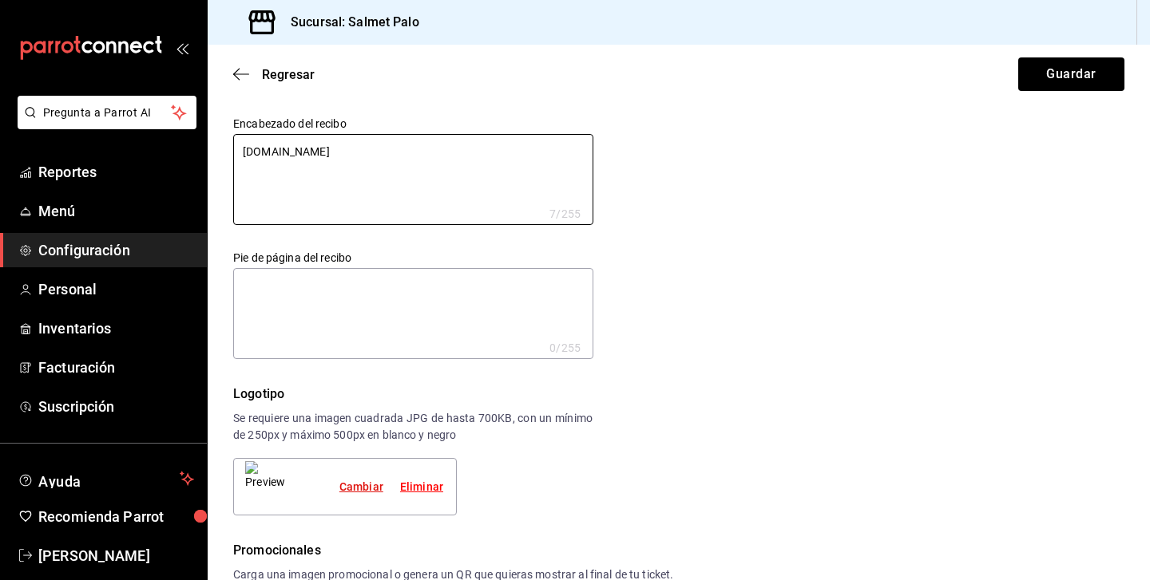
type textarea "[DOMAIN_NAME]"
click at [366, 484] on div "Cambiar" at bounding box center [361, 487] width 44 height 17
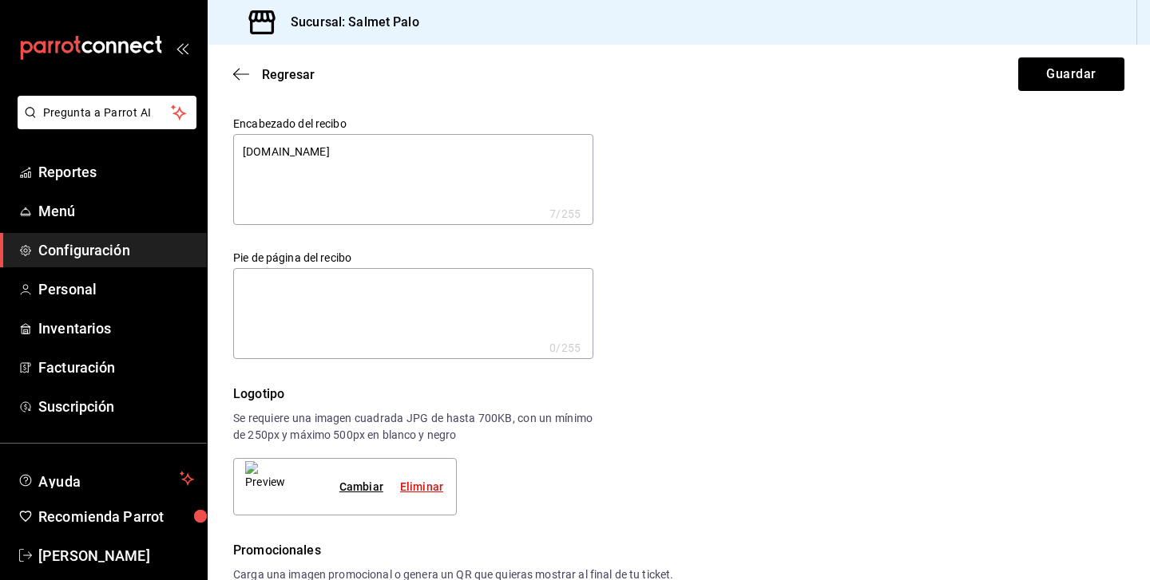
click at [420, 491] on div "Eliminar" at bounding box center [421, 487] width 43 height 17
click at [347, 482] on div "Seleccionar una imagen" at bounding box center [381, 487] width 123 height 34
click at [398, 480] on div "Seleccionar una imagen" at bounding box center [381, 487] width 123 height 34
type textarea "x"
click at [305, 144] on textarea "[DOMAIN_NAME]" at bounding box center [413, 179] width 360 height 91
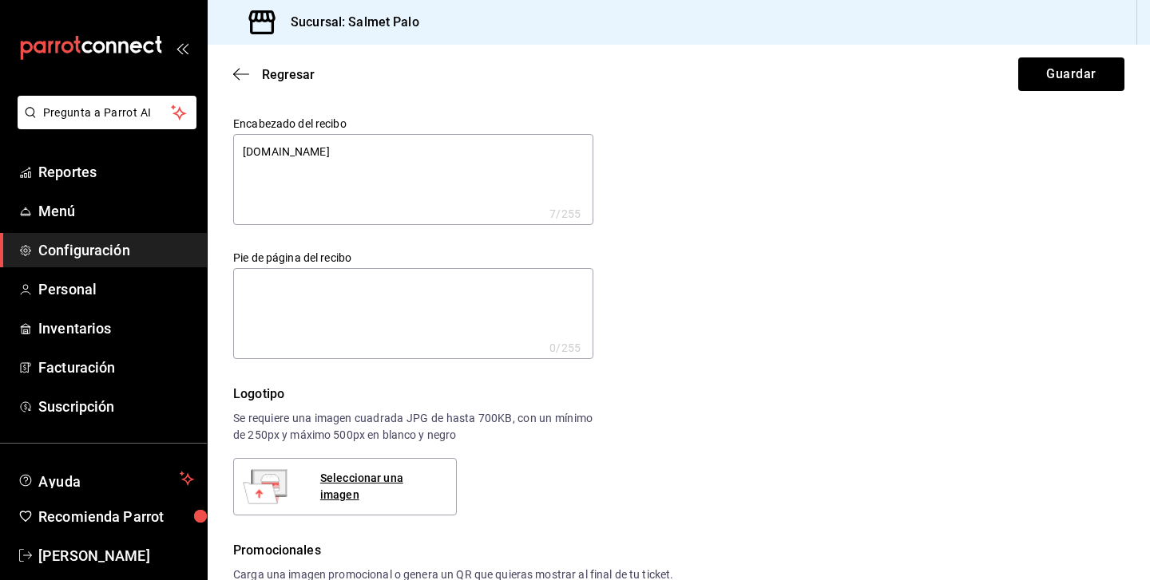
type textarea "[DOMAIN_NAME]"
type textarea "x"
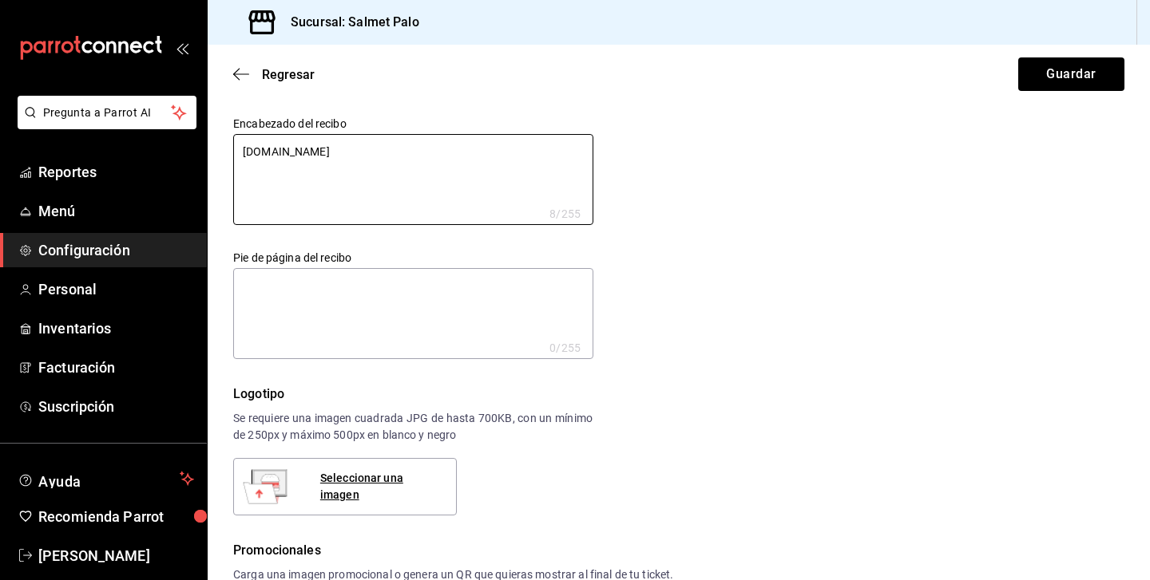
type textarea "[DOMAIN_NAME]"
type textarea "x"
type textarea "Mazu.m"
type textarea "x"
type textarea "Mazu."
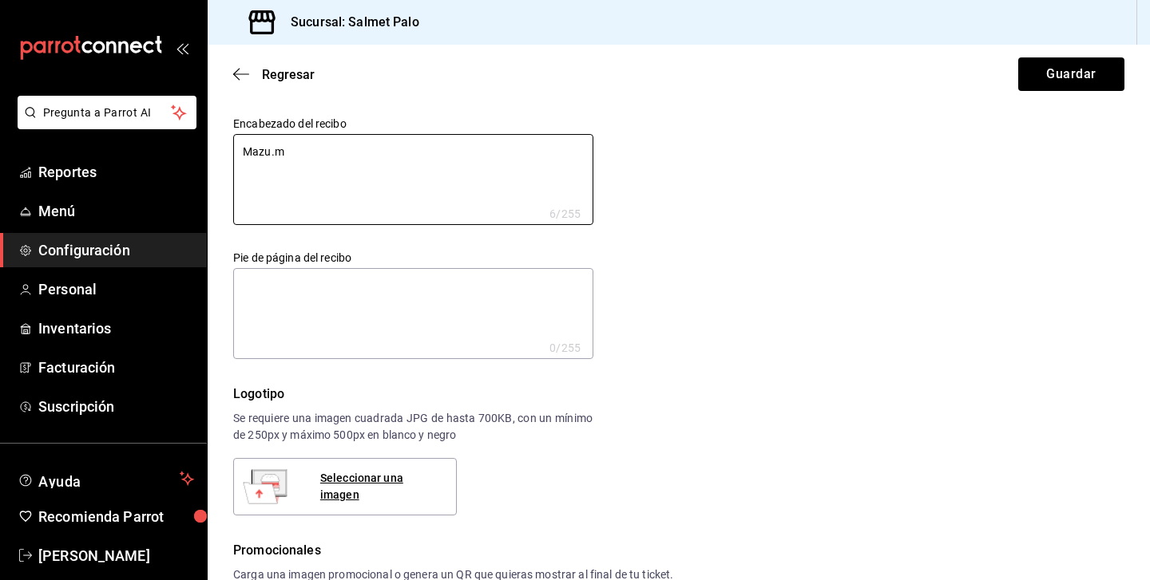
type textarea "x"
type textarea "Mazu"
type textarea "x"
type textarea "Maz"
type textarea "x"
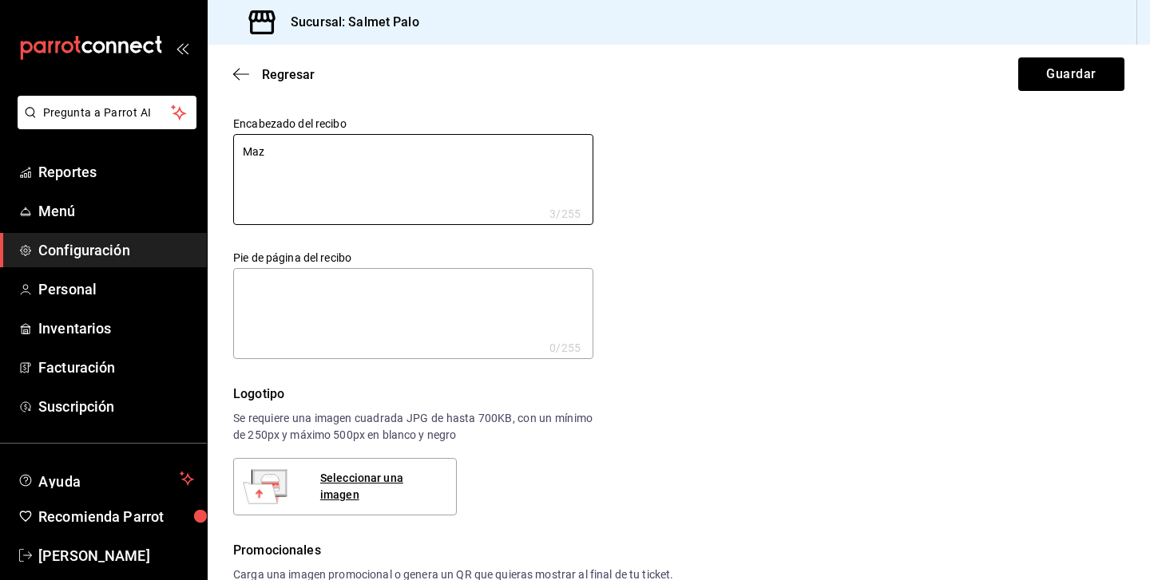
type textarea "Ma"
type textarea "x"
type textarea "M"
type textarea "x"
type textarea "G"
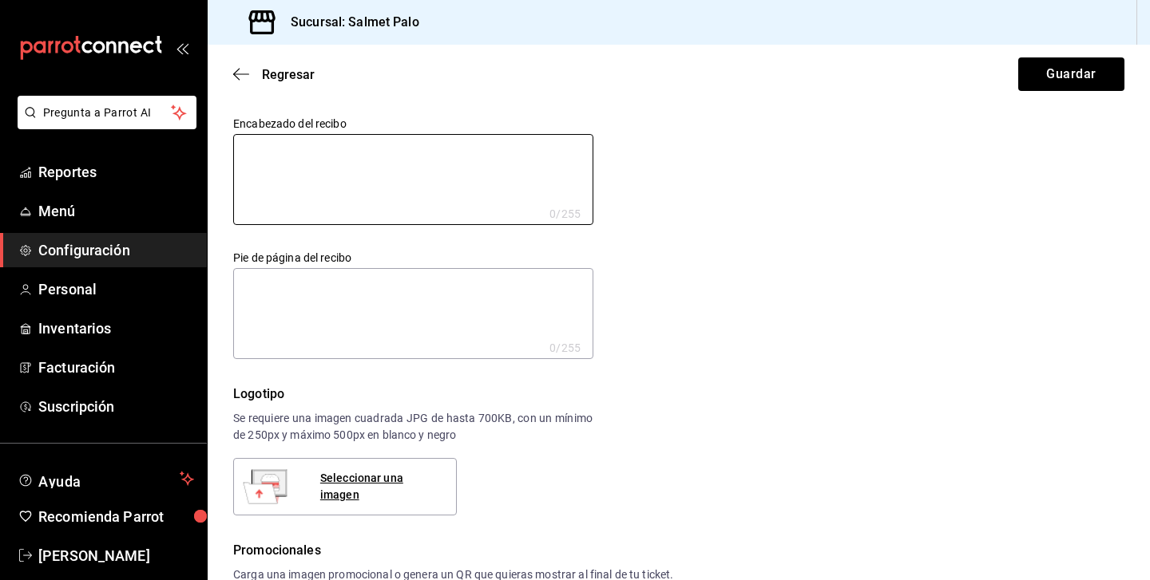
type textarea "x"
type textarea "Gr"
type textarea "x"
type textarea "Gru"
type textarea "x"
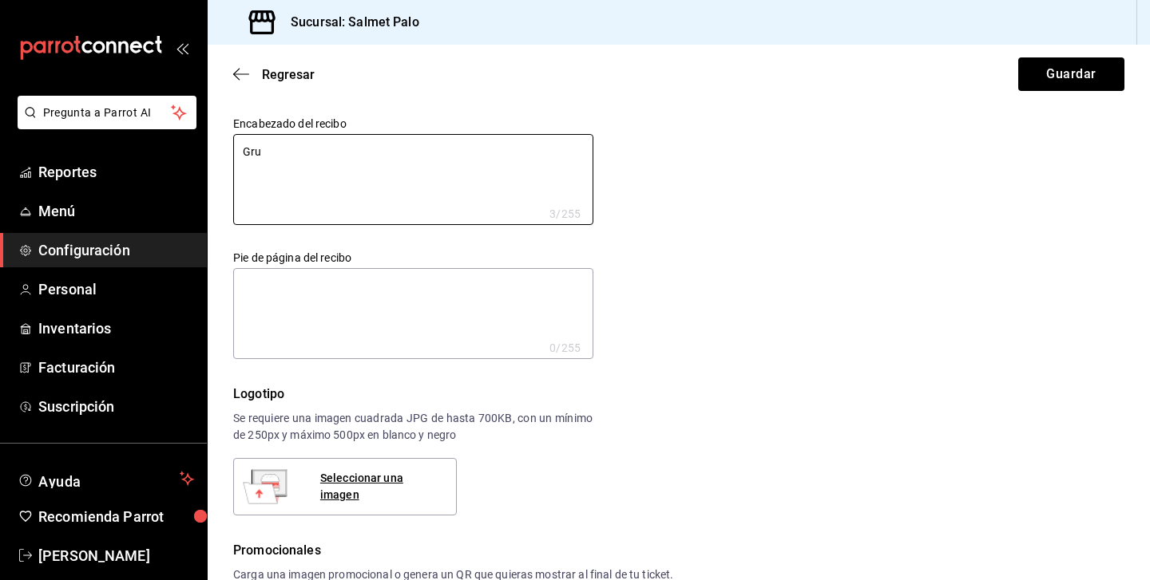
type textarea "Grup"
type textarea "x"
type textarea "Grupo"
type textarea "x"
type textarea "Grupo"
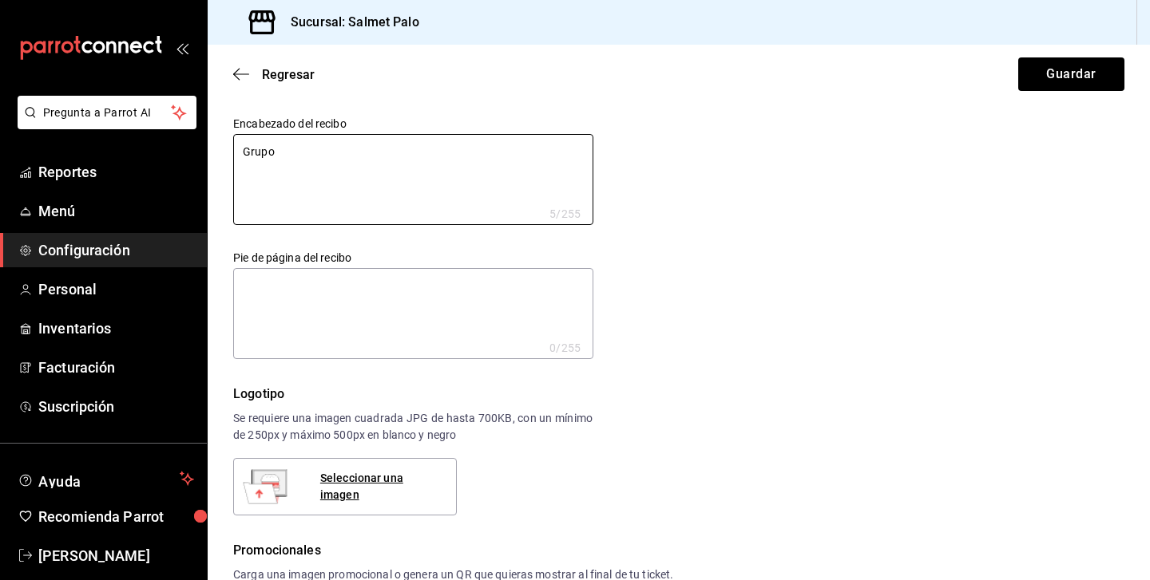
type textarea "x"
type textarea "Grupo M"
type textarea "x"
type textarea "Grupo Ma"
type textarea "x"
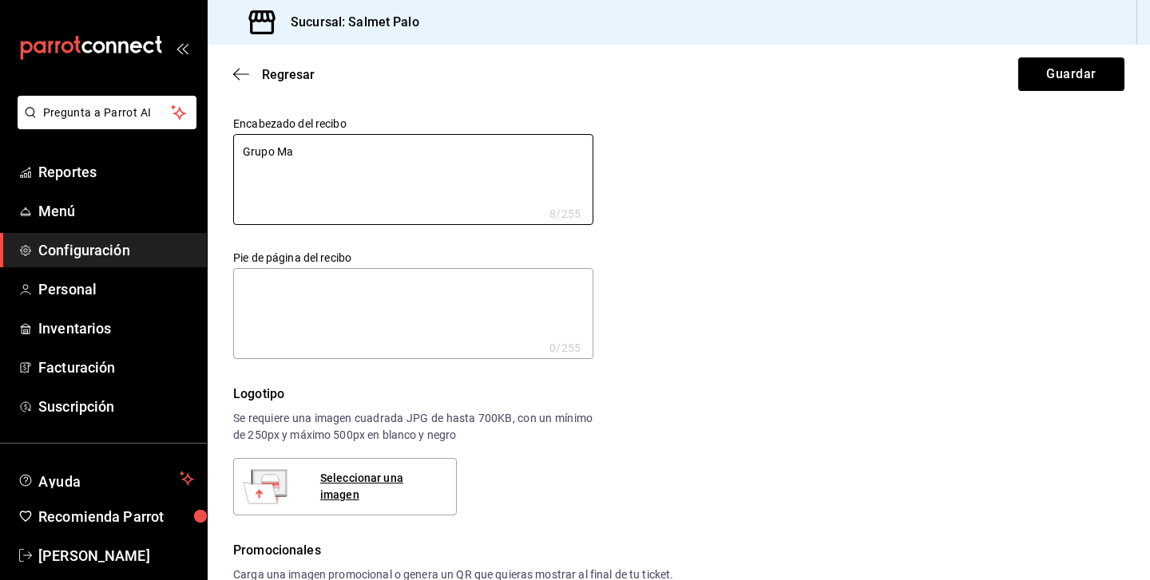
type textarea "Grupo Maz"
type textarea "x"
type textarea "Grupo Maz<"
type textarea "x"
type textarea "Grupo Maz"
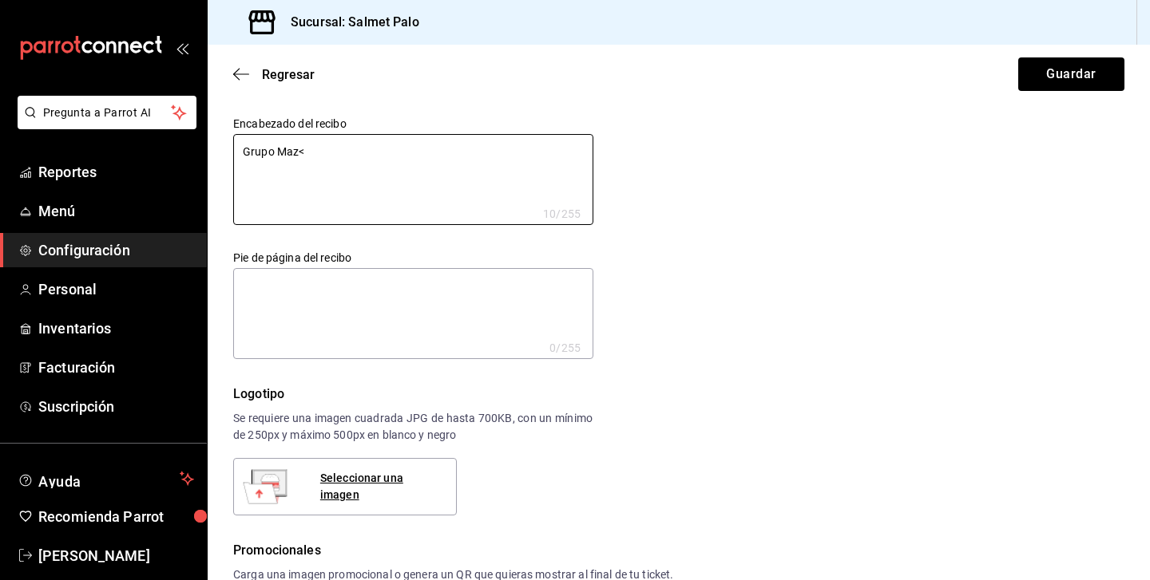
type textarea "x"
type textarea "Grupo Mazu"
type textarea "x"
type textarea "Grupo Mazu-"
type textarea "x"
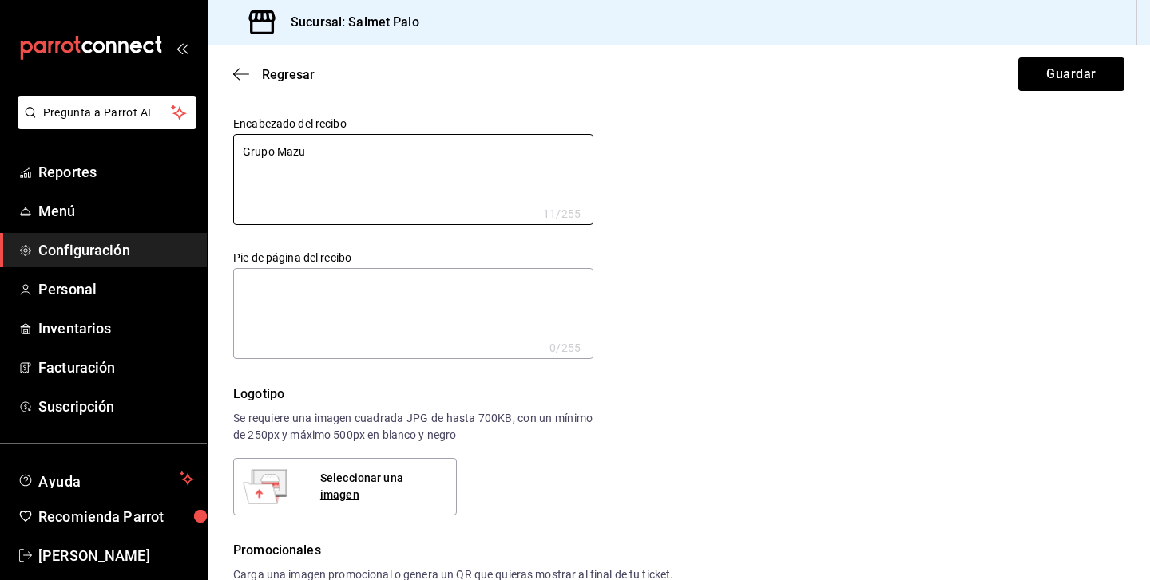
type textarea "Grupo Mazu-m"
type textarea "x"
type textarea "Grupo Mazu-ma"
type textarea "x"
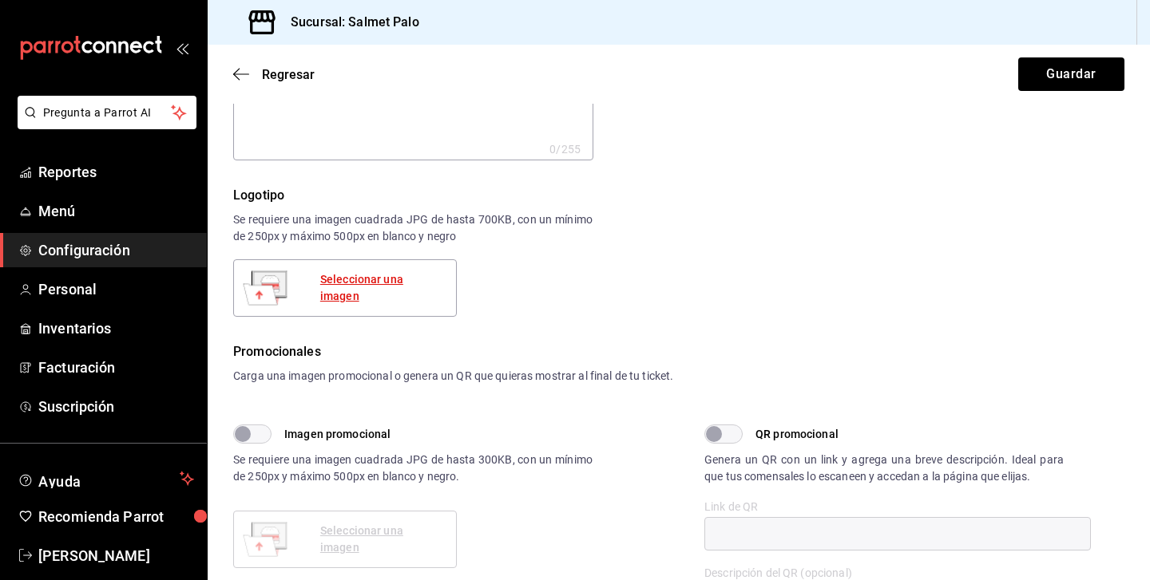
type textarea "Grupo Mazu-ma"
click at [366, 288] on div "Seleccionar una imagen" at bounding box center [381, 288] width 123 height 34
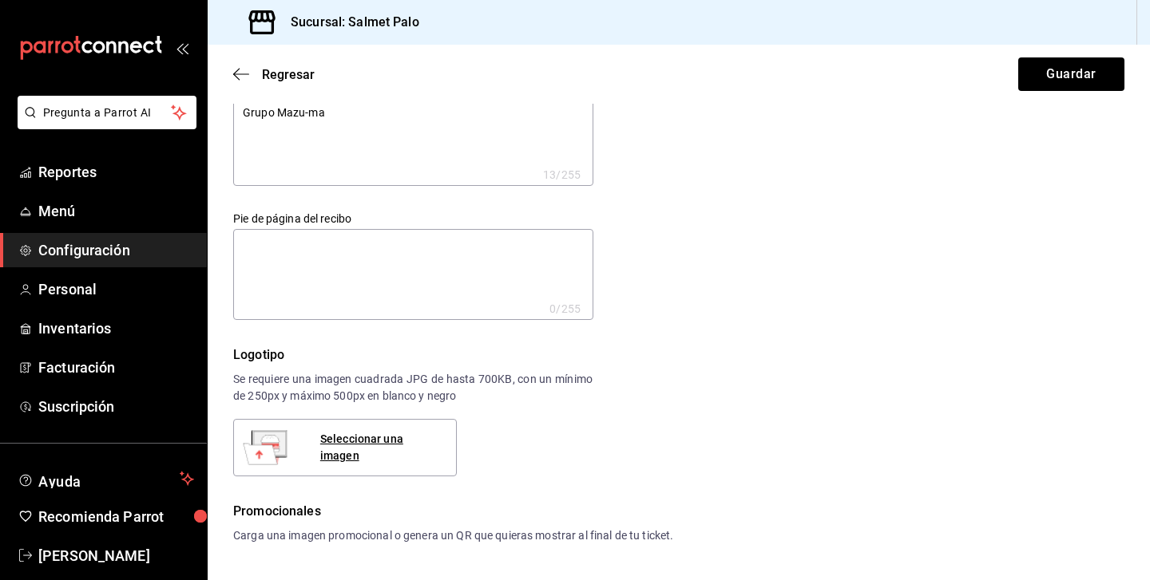
scroll to position [42, 0]
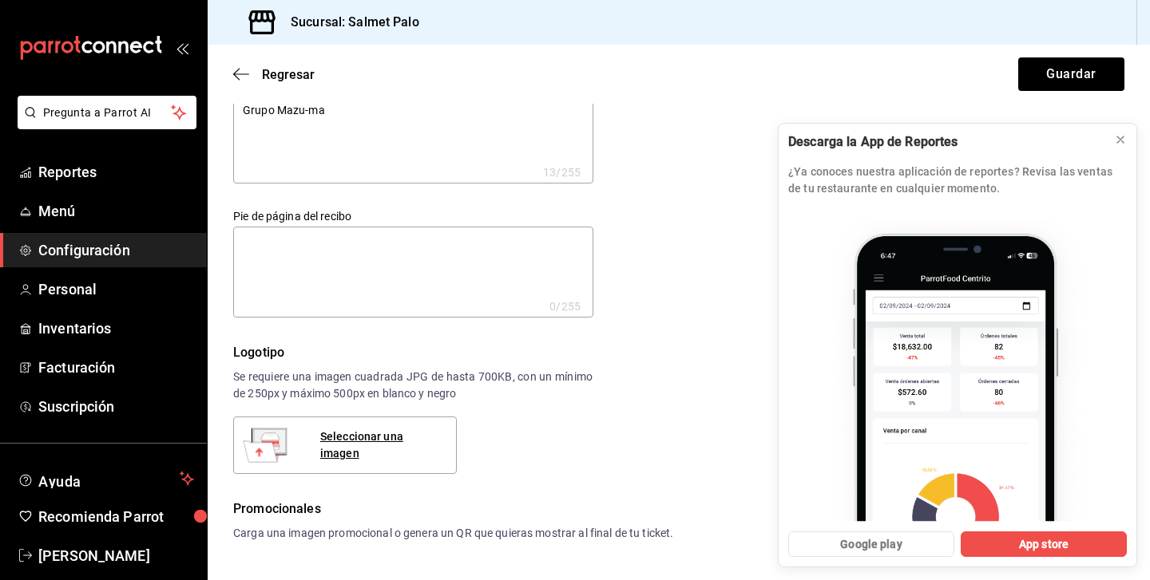
type textarea "x"
